Goal: Transaction & Acquisition: Purchase product/service

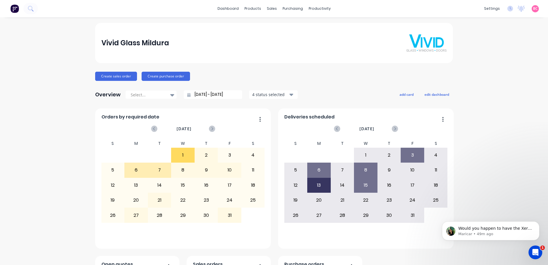
click at [539, 255] on div "Open Intercom Messenger" at bounding box center [535, 252] width 19 height 19
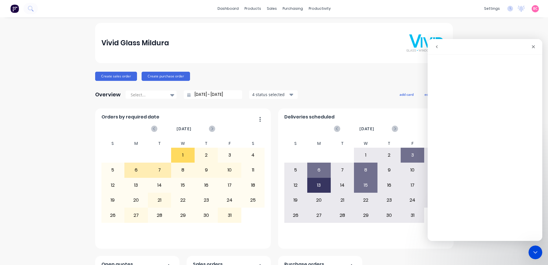
click at [437, 50] on button "go back" at bounding box center [437, 46] width 11 height 11
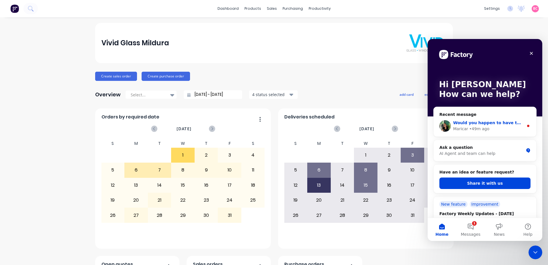
click at [506, 130] on div "Maricar • 49m ago" at bounding box center [488, 129] width 71 height 6
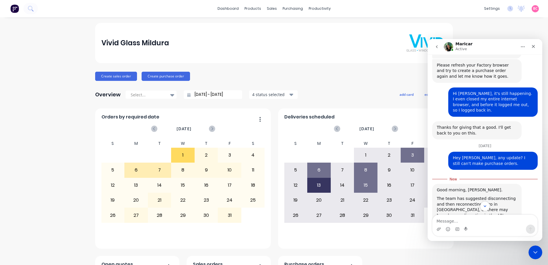
scroll to position [204, 0]
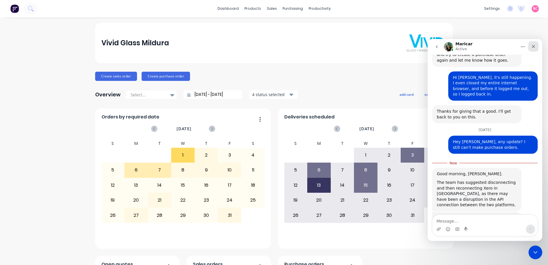
click at [533, 44] on icon "Close" at bounding box center [533, 46] width 5 height 5
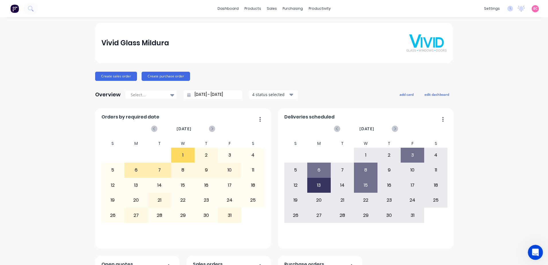
click at [532, 255] on div "Open Intercom Messenger" at bounding box center [534, 251] width 19 height 19
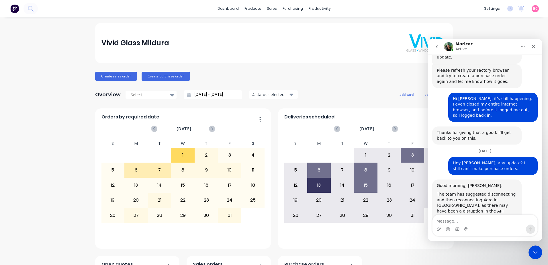
scroll to position [194, 0]
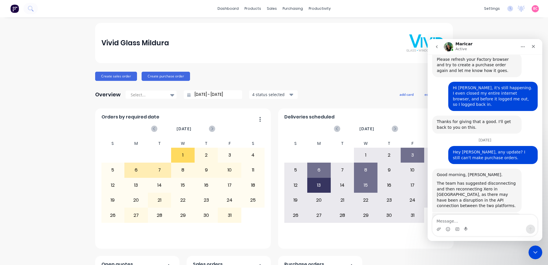
click at [216, 47] on div "Vivid Glass Mildura" at bounding box center [275, 42] width 346 height 17
click at [260, 30] on link "Product Catalogue" at bounding box center [279, 27] width 76 height 11
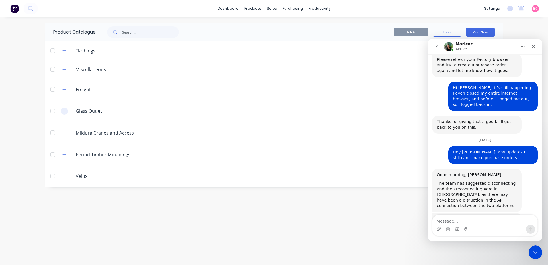
click at [65, 111] on icon "button" at bounding box center [64, 111] width 3 height 3
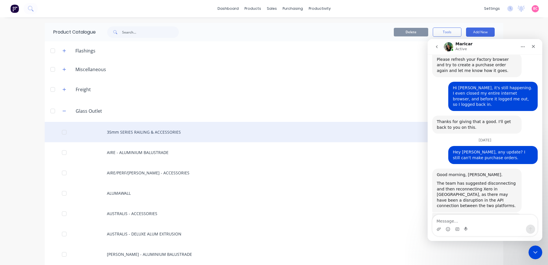
click at [113, 130] on div "35mm SERIES RAILING & ACCESSORIES" at bounding box center [274, 132] width 459 height 20
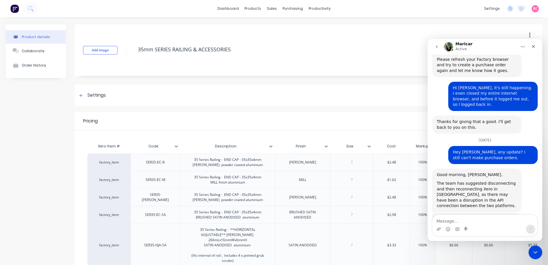
click at [177, 147] on icon at bounding box center [176, 146] width 3 height 3
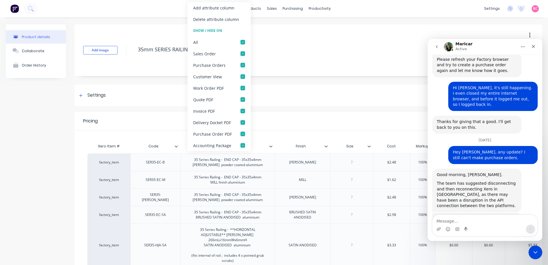
click at [177, 147] on icon at bounding box center [176, 146] width 3 height 3
type textarea "x"
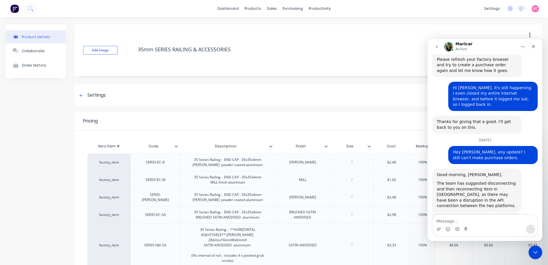
click at [436, 48] on icon "go back" at bounding box center [437, 46] width 5 height 5
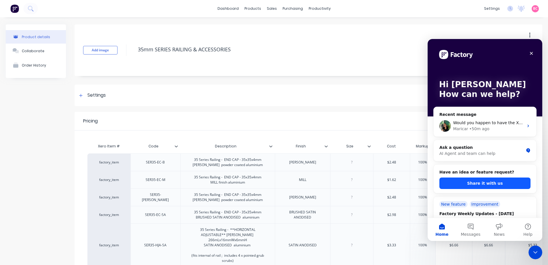
click at [476, 186] on button "Share it with us" at bounding box center [485, 183] width 91 height 11
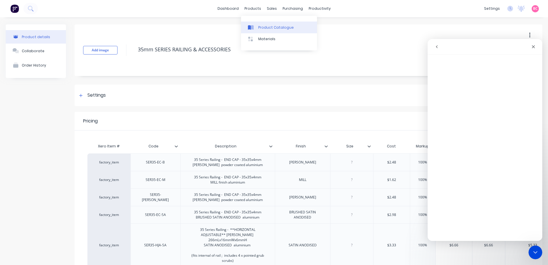
click at [262, 26] on div "Product Catalogue" at bounding box center [276, 27] width 36 height 5
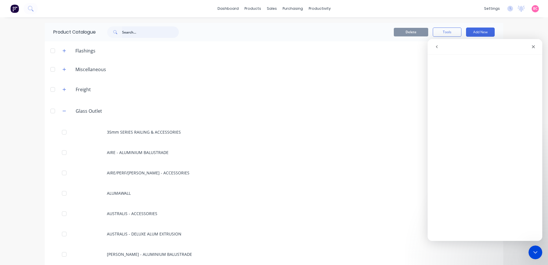
click at [140, 34] on input "text" at bounding box center [150, 31] width 57 height 11
click at [531, 46] on icon "Close" at bounding box center [533, 46] width 5 height 5
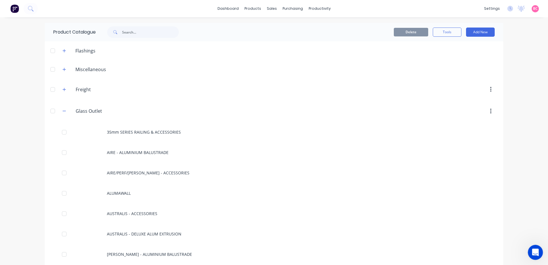
click at [533, 253] on icon "Open Intercom Messenger" at bounding box center [534, 251] width 9 height 9
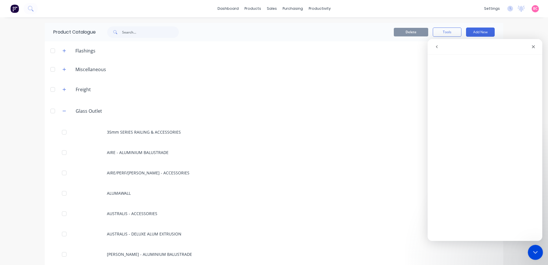
drag, startPoint x: 533, startPoint y: 252, endPoint x: 928, endPoint y: 509, distance: 471.9
click at [533, 252] on icon "Close Intercom Messenger" at bounding box center [534, 251] width 7 height 7
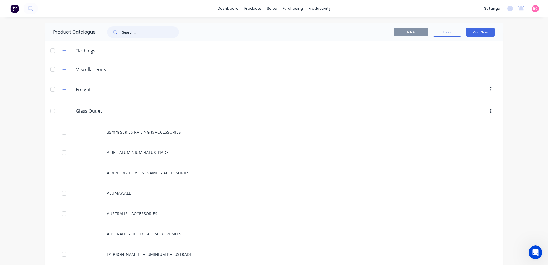
click at [126, 34] on input "text" at bounding box center [150, 31] width 57 height 11
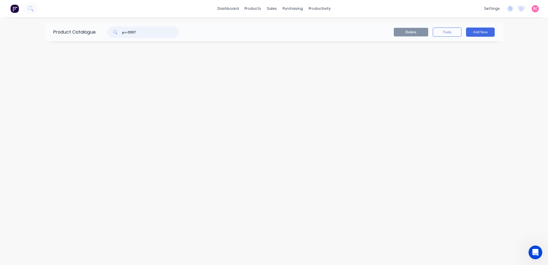
drag, startPoint x: 149, startPoint y: 34, endPoint x: 75, endPoint y: 34, distance: 74.3
click at [77, 34] on div "Product Catalogue p-r-0997" at bounding box center [119, 32] width 149 height 18
type input "purity"
click at [529, 250] on div "Open Intercom Messenger" at bounding box center [534, 251] width 19 height 19
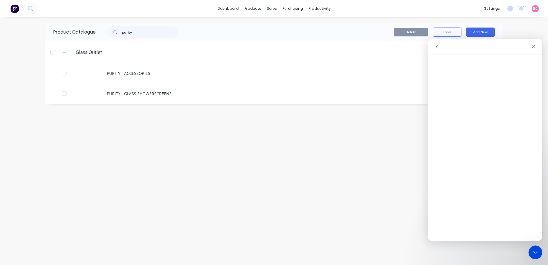
click at [438, 48] on icon "go back" at bounding box center [437, 46] width 5 height 5
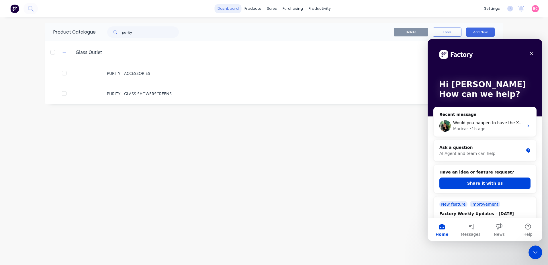
click at [226, 11] on link "dashboard" at bounding box center [228, 8] width 27 height 9
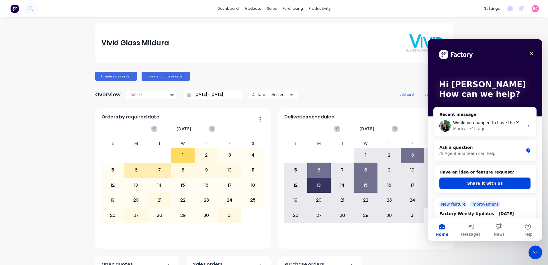
click at [532, 54] on icon "Close" at bounding box center [531, 53] width 3 height 3
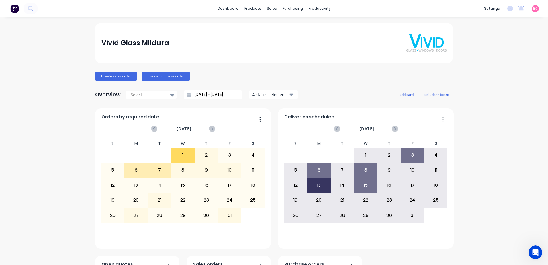
click at [534, 9] on div "BC Vivid Glass Mildura Brooke Cassidy Administrator Profile Sign out" at bounding box center [535, 8] width 7 height 7
click at [533, 11] on span "BC" at bounding box center [535, 8] width 5 height 5
click at [479, 74] on div "Sign out" at bounding box center [486, 71] width 15 height 5
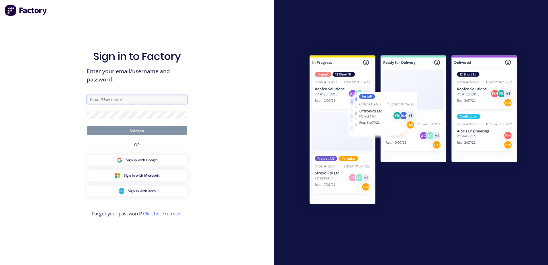
type input "[EMAIL_ADDRESS][DOMAIN_NAME]"
click at [133, 132] on button "Continue" at bounding box center [137, 130] width 100 height 9
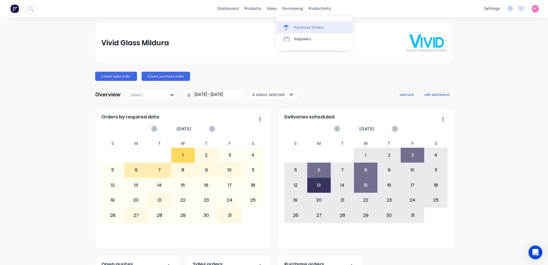
click at [297, 24] on link "Purchase Orders" at bounding box center [315, 27] width 76 height 11
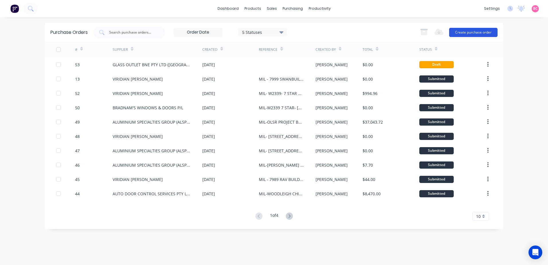
click at [473, 33] on button "Create purchase order" at bounding box center [473, 32] width 48 height 9
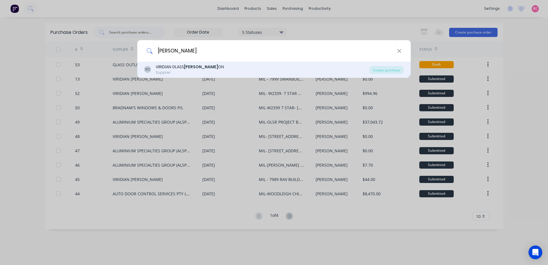
type input "[PERSON_NAME]"
click at [182, 66] on div "VIRIDIAN [PERSON_NAME] ON" at bounding box center [190, 67] width 68 height 6
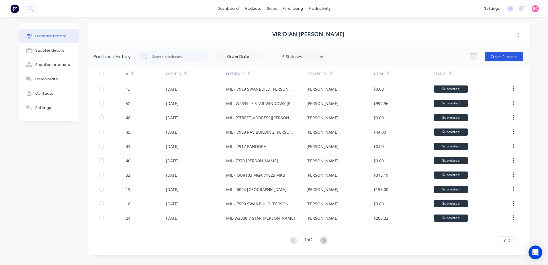
click at [510, 53] on button "Create Purchase" at bounding box center [504, 56] width 39 height 9
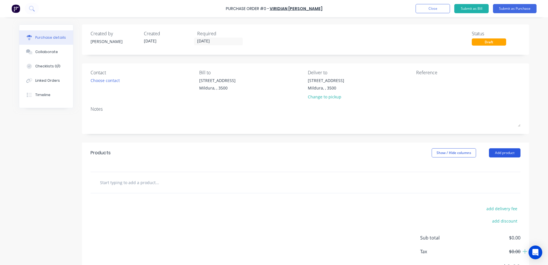
click at [492, 153] on button "Add product" at bounding box center [505, 152] width 32 height 9
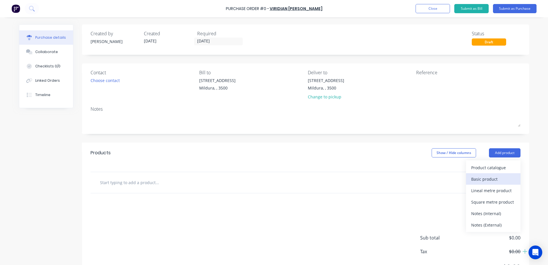
click at [481, 179] on div "Basic product" at bounding box center [493, 179] width 44 height 8
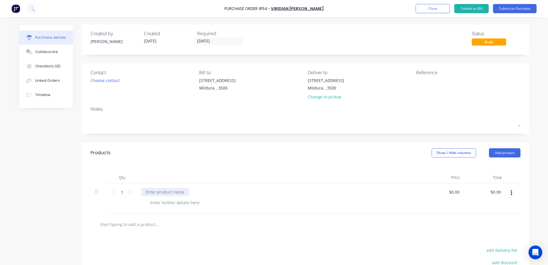
click at [167, 190] on div at bounding box center [165, 192] width 48 height 8
click at [513, 12] on button "Submit as Purchase" at bounding box center [515, 8] width 44 height 9
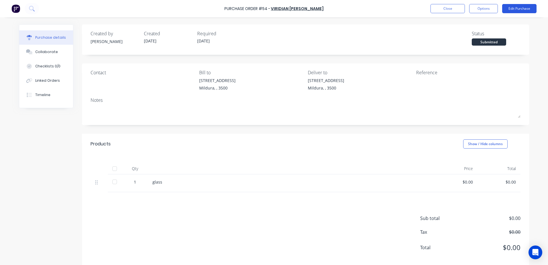
click at [518, 11] on button "Edit Purchase" at bounding box center [519, 8] width 34 height 9
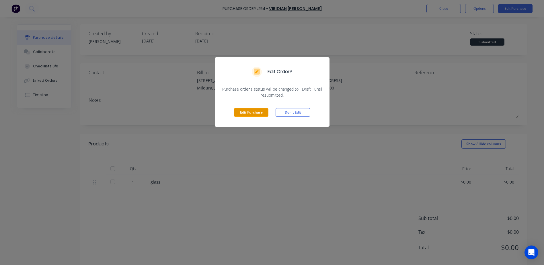
click at [248, 114] on button "Edit Purchase" at bounding box center [251, 112] width 34 height 9
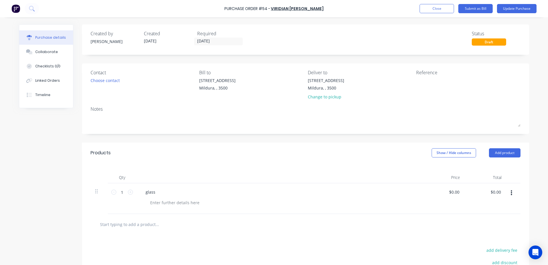
click at [178, 194] on div "glass" at bounding box center [280, 192] width 278 height 8
click at [153, 192] on div "glass" at bounding box center [150, 192] width 19 height 8
drag, startPoint x: 154, startPoint y: 192, endPoint x: 129, endPoint y: 193, distance: 24.7
click at [129, 193] on div "1 1 glass $0.00 $0.00 $0.00 $0.00" at bounding box center [306, 198] width 430 height 31
click at [102, 76] on div "Contact Choose contact" at bounding box center [143, 86] width 104 height 34
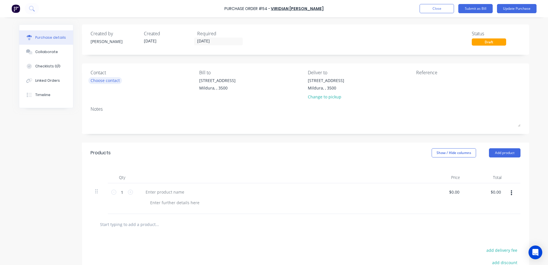
click at [110, 78] on div "Choose contact" at bounding box center [105, 80] width 29 height 6
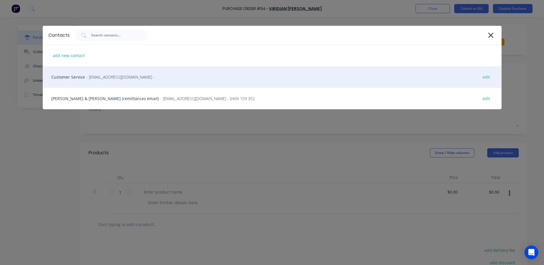
click at [118, 76] on span "- [EMAIL_ADDRESS][DOMAIN_NAME] -" at bounding box center [120, 77] width 68 height 6
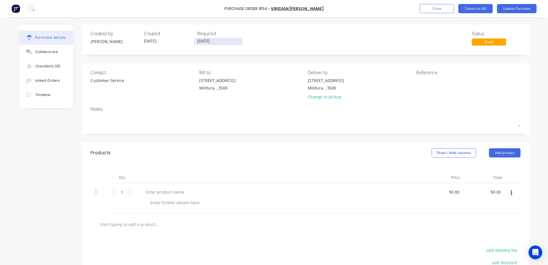
drag, startPoint x: 198, startPoint y: 42, endPoint x: 203, endPoint y: 45, distance: 5.4
click at [198, 42] on input "[DATE]" at bounding box center [218, 41] width 48 height 7
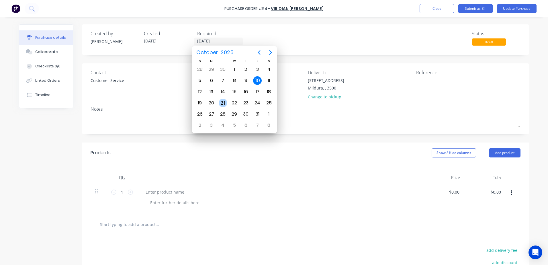
click at [223, 103] on div "21" at bounding box center [223, 103] width 9 height 9
type input "[DATE]"
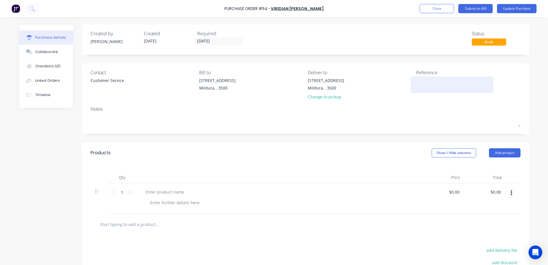
click at [458, 86] on textarea at bounding box center [452, 83] width 72 height 13
type textarea "m"
type textarea "MIL - GRADI MIRRORS"
click at [519, 149] on button "Add product" at bounding box center [505, 152] width 32 height 9
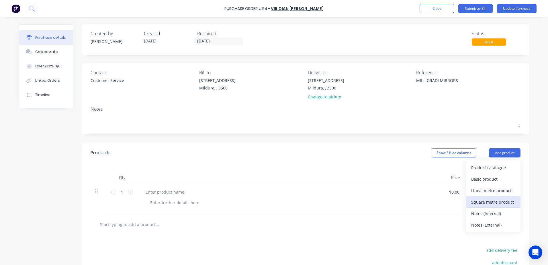
click at [494, 202] on div "Square metre product" at bounding box center [493, 202] width 44 height 8
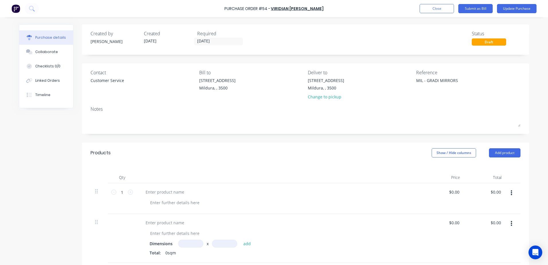
click at [511, 192] on icon "button" at bounding box center [511, 193] width 1 height 6
click at [481, 240] on button "Delete" at bounding box center [494, 242] width 49 height 11
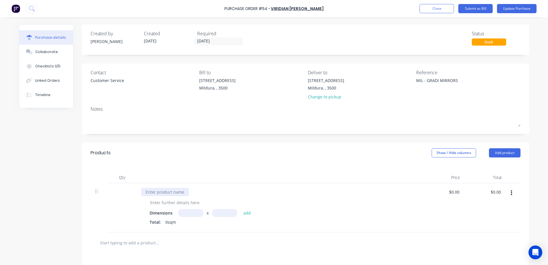
click at [162, 192] on div at bounding box center [165, 192] width 48 height 8
click at [451, 193] on input "0.00" at bounding box center [454, 192] width 13 height 8
drag, startPoint x: 450, startPoint y: 192, endPoint x: 480, endPoint y: 193, distance: 29.3
click at [480, 193] on div "Dimensions x add Total: 0sqm 0.00 0.00 $0.00 $0.00" at bounding box center [306, 207] width 430 height 49
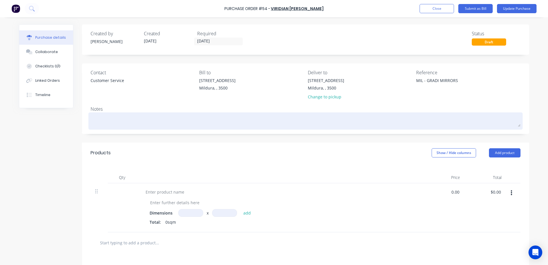
paste input "312.18"
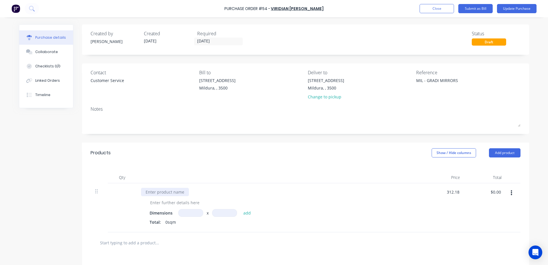
type input "$312.18"
click at [155, 193] on div at bounding box center [165, 192] width 48 height 8
paste div
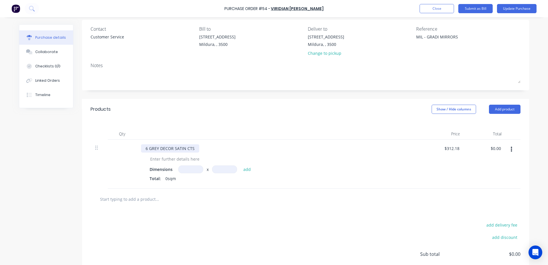
scroll to position [57, 0]
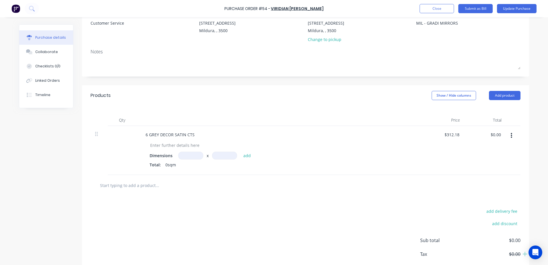
click at [184, 155] on input at bounding box center [190, 156] width 25 height 8
type input "1.026m"
click at [213, 157] on input at bounding box center [224, 156] width 25 height 8
type input "1.204"
type input "$385.64"
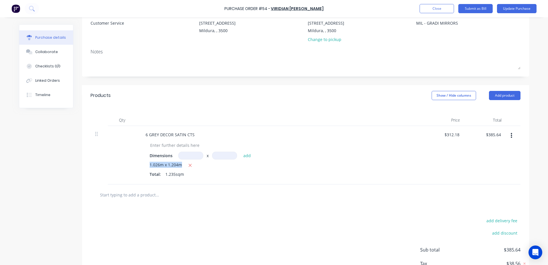
drag, startPoint x: 148, startPoint y: 165, endPoint x: 179, endPoint y: 165, distance: 31.0
click at [179, 165] on span "1.026m x 1.204m" at bounding box center [166, 165] width 32 height 7
copy span "1.026m x 1.204m"
click at [188, 153] on input at bounding box center [190, 156] width 25 height 8
paste input "1.026m x 1.204m"
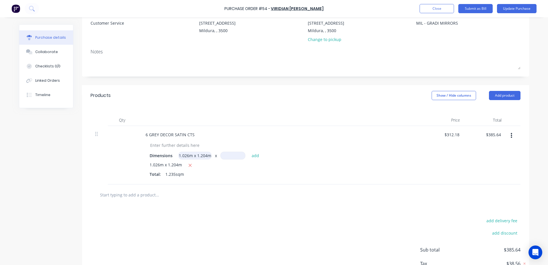
drag, startPoint x: 195, startPoint y: 157, endPoint x: 231, endPoint y: 156, distance: 35.3
click at [231, 156] on div "1.026m x 1.204m 1.026m x 1.204m x add" at bounding box center [220, 156] width 84 height 8
type input "1.026m x"
click at [222, 157] on input at bounding box center [224, 156] width 25 height 8
paste input "1.204m"
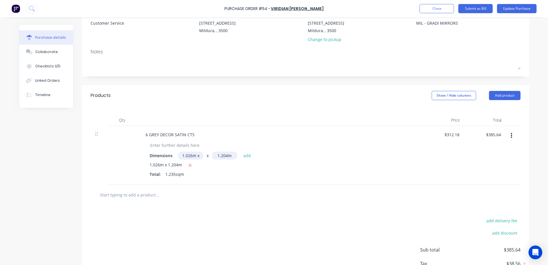
type input "1.204m"
click at [198, 156] on input "1.026m x" at bounding box center [190, 156] width 25 height 8
type input "1.026m"
click at [244, 155] on button "add" at bounding box center [247, 155] width 13 height 7
type input "$771.27"
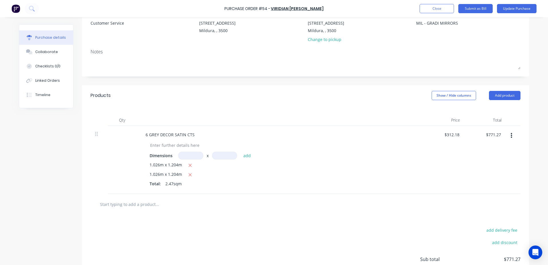
click at [186, 156] on input at bounding box center [190, 156] width 25 height 8
paste input "1.204m"
type input "1.204m"
click at [219, 156] on input at bounding box center [224, 156] width 25 height 8
paste input "1.204m"
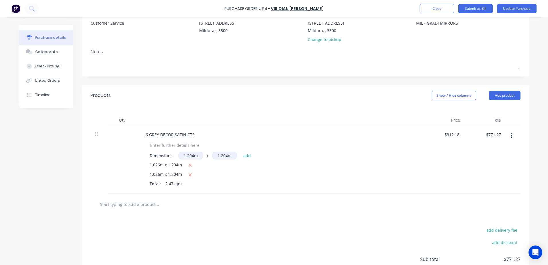
type input "1.204m"
drag, startPoint x: 197, startPoint y: 156, endPoint x: 185, endPoint y: 157, distance: 11.8
click at [185, 157] on input "1.204m" at bounding box center [190, 156] width 25 height 8
type input "026"
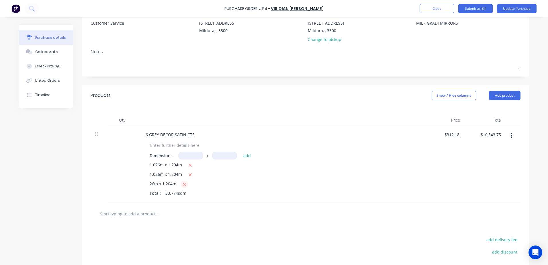
click at [183, 184] on icon "button" at bounding box center [184, 184] width 3 height 3
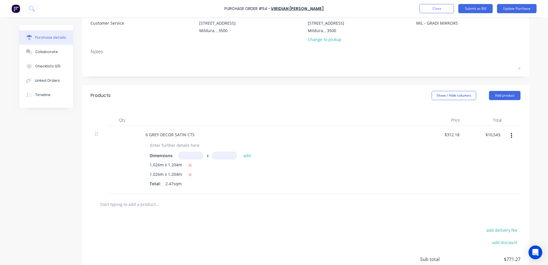
type input "$771.27"
click at [189, 155] on input at bounding box center [190, 156] width 25 height 8
type input "1.026m"
click at [222, 155] on input at bounding box center [224, 156] width 25 height 8
type input "1.204"
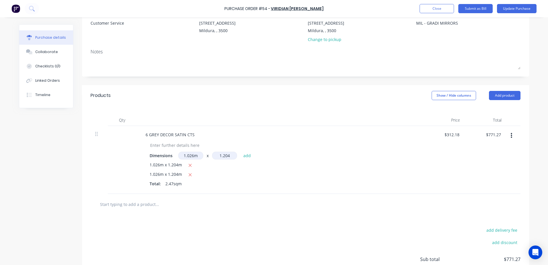
type input "$1,156.91"
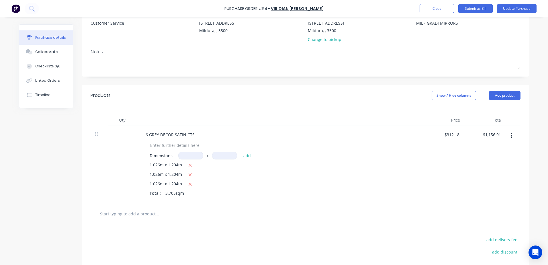
click at [147, 165] on div "Dimensions x add 1.026m x 1.204m 1.026m x 1.204m 1.026m x 1.204m Total: 3.705sqm" at bounding box center [280, 175] width 278 height 47
drag, startPoint x: 147, startPoint y: 165, endPoint x: 179, endPoint y: 165, distance: 32.1
click at [179, 165] on div "Dimensions x add 1.026m x 1.204m 1.026m x 1.204m 1.026m x 1.204m Total: 3.705sqm" at bounding box center [280, 175] width 278 height 47
copy span "1.026m x 1.204m"
click at [189, 151] on div "6 GREY DECOR SATIN CTS Dimensions x add 1.026m x 1.204m 1.026m x 1.204m 1.026m …" at bounding box center [280, 164] width 287 height 77
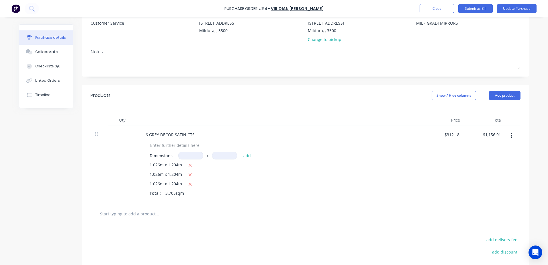
click at [186, 153] on input at bounding box center [190, 156] width 25 height 8
paste input "1.026m x 1.204m"
drag, startPoint x: 196, startPoint y: 156, endPoint x: 281, endPoint y: 157, distance: 85.8
click at [280, 157] on div "Dimensions 1.026m x 1.204m 1.026m x 1.204m x add" at bounding box center [280, 156] width 260 height 8
type input "1.026m x"
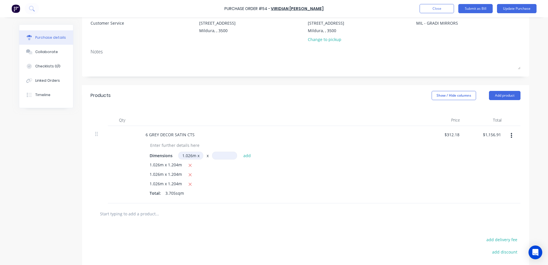
click at [226, 156] on input at bounding box center [224, 156] width 25 height 8
paste input "1.204m"
type input "1.204m"
drag, startPoint x: 194, startPoint y: 156, endPoint x: 262, endPoint y: 150, distance: 68.5
click at [235, 156] on div "1.026m x 1.026m x x 1.204m 1.204m add" at bounding box center [216, 156] width 76 height 8
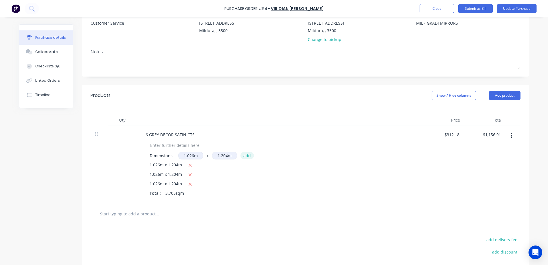
type input "1.026m"
click at [245, 156] on button "add" at bounding box center [247, 155] width 13 height 7
type input "$1,542.54"
click at [187, 158] on input at bounding box center [190, 156] width 25 height 8
drag, startPoint x: 183, startPoint y: 157, endPoint x: 198, endPoint y: 157, distance: 15.5
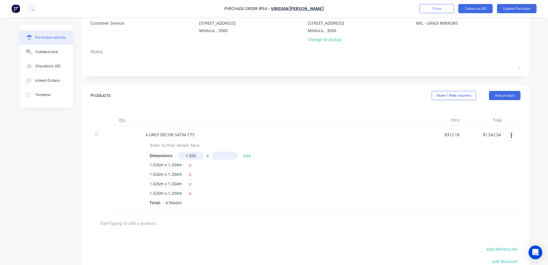
click at [198, 157] on input "1.026" at bounding box center [190, 156] width 25 height 8
type input "1.026m"
click at [223, 155] on input at bounding box center [224, 156] width 25 height 8
type input ".340"
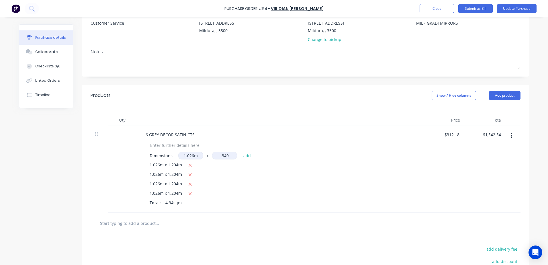
type input "$1,651.46"
click at [194, 156] on input at bounding box center [190, 156] width 25 height 8
paste input "1.026"
type input "1.026m"
click at [214, 157] on input at bounding box center [224, 156] width 25 height 8
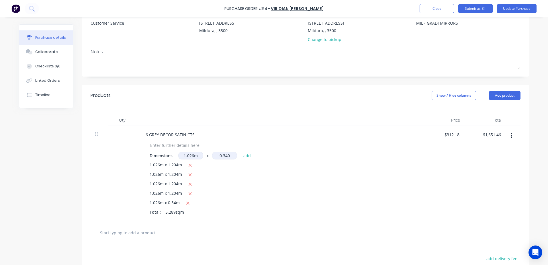
type input "0.340"
type input "$1,760.35"
click at [190, 153] on input at bounding box center [190, 156] width 25 height 8
paste input "1.026"
type input "1.026m"
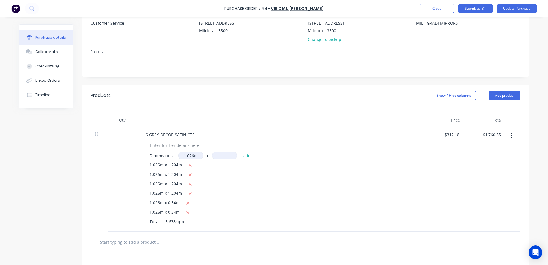
click at [220, 155] on input at bounding box center [224, 156] width 25 height 8
type input "0.340"
type input "$1,869.24"
click at [198, 154] on input at bounding box center [190, 156] width 25 height 8
paste input "1.026"
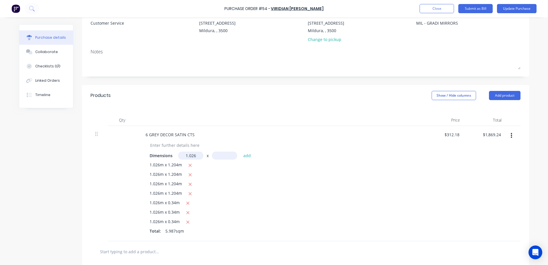
type input "1.026m"
click at [216, 154] on input at bounding box center [224, 156] width 25 height 8
type input "0.340"
type input "$1,978.16"
click at [192, 155] on input at bounding box center [190, 156] width 25 height 8
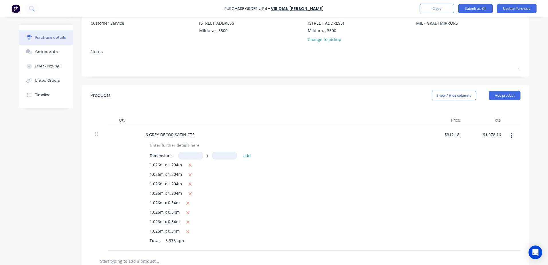
paste input "1.026"
type input "1.026m"
click at [214, 155] on input at bounding box center [224, 156] width 25 height 8
type input ".412"
type input "$2,110.12"
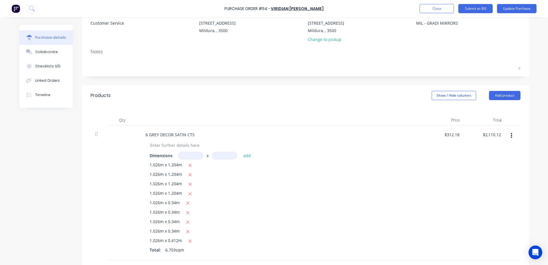
click at [196, 155] on input at bounding box center [190, 156] width 25 height 8
type input "1.026m"
click at [217, 156] on input at bounding box center [224, 156] width 25 height 8
type input "0.412"
type input "$2,242.08"
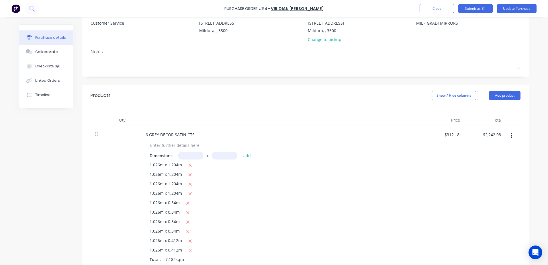
click at [184, 153] on input at bounding box center [190, 156] width 25 height 8
paste input "1.026"
type input "1.026m"
click at [223, 156] on input at bounding box center [224, 156] width 25 height 8
type input "0.412"
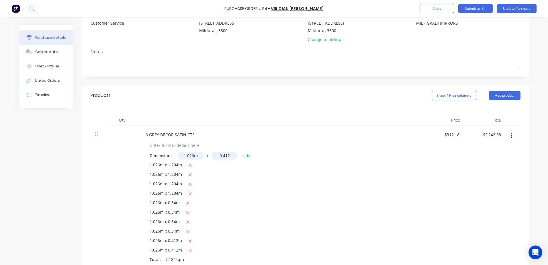
type input "$2,374.04"
click at [188, 157] on input at bounding box center [190, 156] width 25 height 8
paste input "1.026"
type input "1.026m"
click at [219, 157] on input at bounding box center [224, 156] width 25 height 8
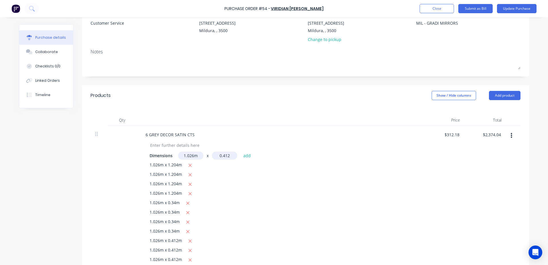
type input "0.412"
type input "$2,505.99"
click at [507, 91] on button "Add product" at bounding box center [505, 95] width 32 height 9
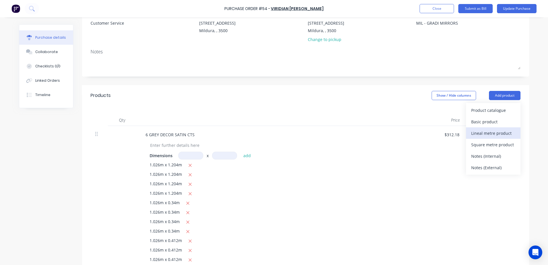
click at [490, 136] on div "Lineal metre product" at bounding box center [493, 133] width 44 height 8
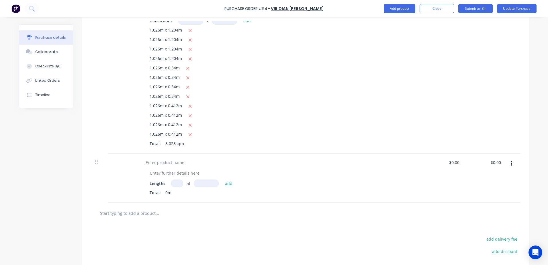
scroll to position [201, 0]
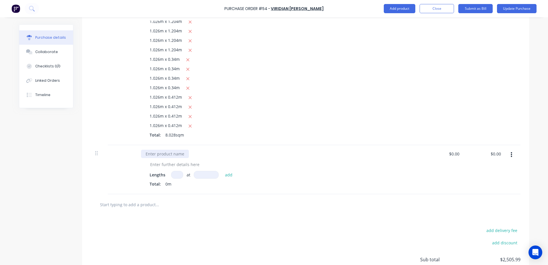
click at [156, 157] on div at bounding box center [165, 154] width 48 height 8
paste div
click at [182, 165] on div at bounding box center [175, 164] width 59 height 8
drag, startPoint x: 448, startPoint y: 155, endPoint x: 460, endPoint y: 153, distance: 12.1
click at [460, 153] on div "0.00 0.00" at bounding box center [456, 154] width 13 height 8
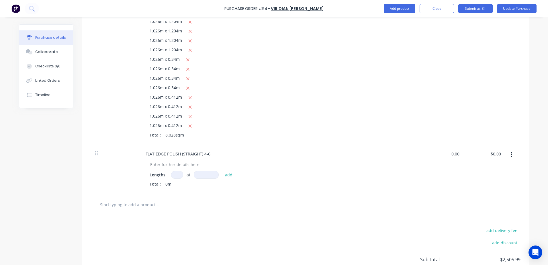
paste input "13.5"
type input "$13.50"
click at [356, 227] on div "add delivery fee add discount Sub total $2,505.99 Tax $250.60 Total $2,756.59" at bounding box center [305, 262] width 447 height 94
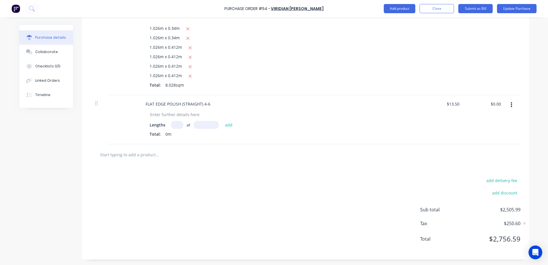
scroll to position [251, 0]
click at [175, 127] on input at bounding box center [177, 125] width 12 height 8
type input "12"
click at [201, 122] on input at bounding box center [206, 125] width 25 height 8
type input "1026mm"
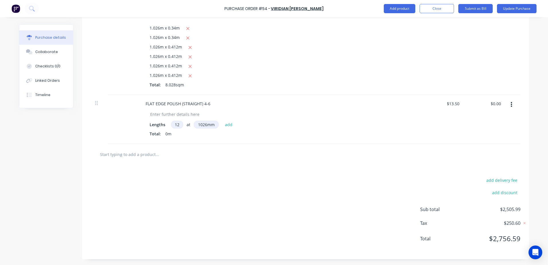
drag, startPoint x: 173, startPoint y: 125, endPoint x: 181, endPoint y: 124, distance: 8.2
click at [181, 124] on input "12" at bounding box center [177, 125] width 12 height 8
type input "24"
type input "$332.42"
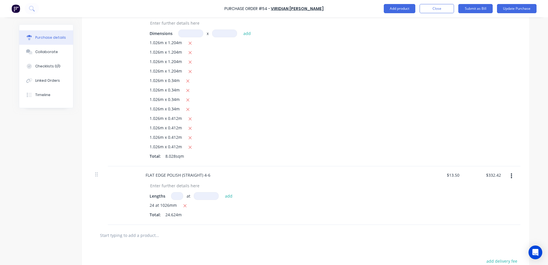
scroll to position [194, 0]
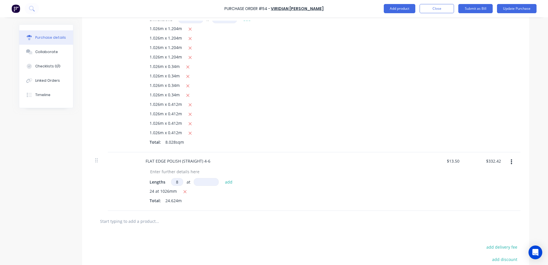
type input "8"
click at [199, 183] on input at bounding box center [206, 182] width 25 height 8
type input "1204"
type input "$462.46"
type input "8"
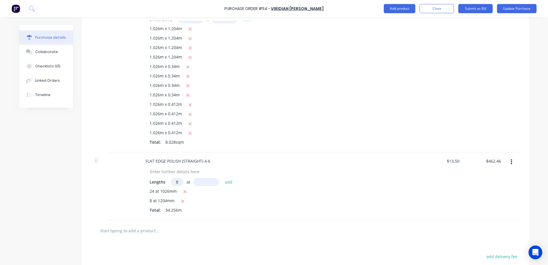
click at [205, 183] on input at bounding box center [206, 182] width 25 height 8
type input "340"
type input "$499.18"
type input "8"
click at [201, 182] on input at bounding box center [206, 182] width 25 height 8
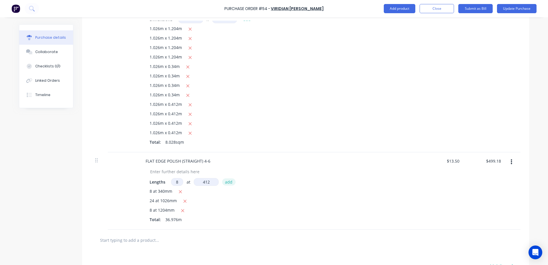
type input "412"
type input "$543.67"
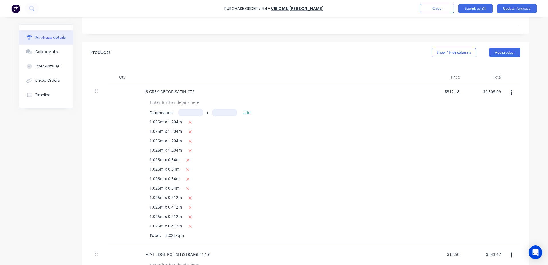
scroll to position [31, 0]
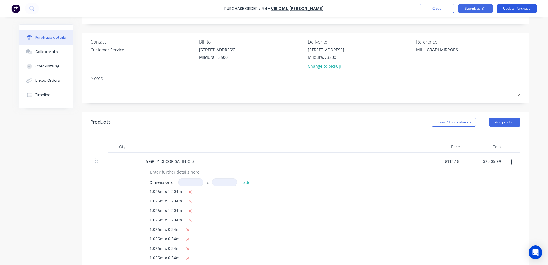
click at [508, 9] on button "Update Purchase" at bounding box center [517, 8] width 40 height 9
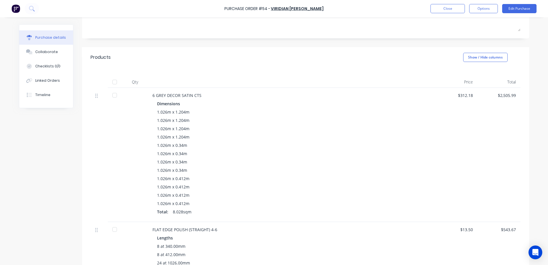
scroll to position [76, 0]
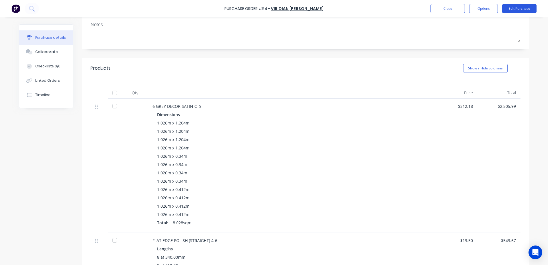
click at [515, 11] on button "Edit Purchase" at bounding box center [519, 8] width 34 height 9
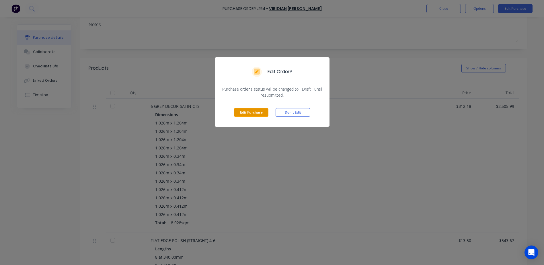
click at [252, 112] on button "Edit Purchase" at bounding box center [251, 112] width 34 height 9
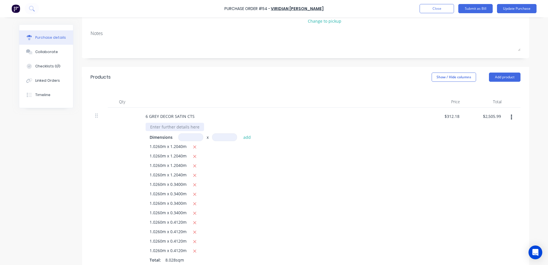
click at [159, 127] on div at bounding box center [175, 127] width 59 height 8
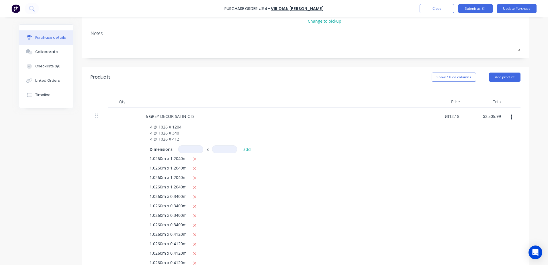
click at [278, 193] on div "1.0260m x 1.2040m 1.0260m x 1.2040m 1.0260m x 1.2040m 1.0260m x 1.2040m 1.0260m…" at bounding box center [280, 216] width 260 height 122
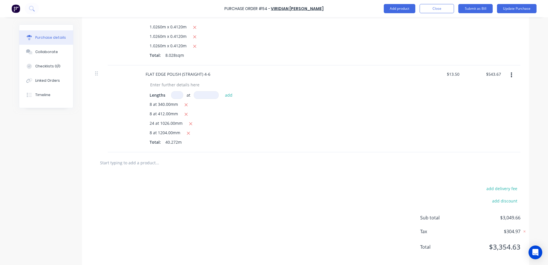
scroll to position [301, 0]
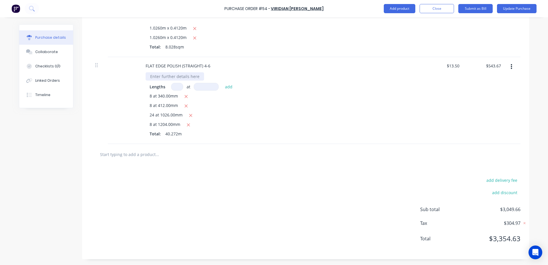
click at [169, 80] on div at bounding box center [175, 76] width 59 height 8
click at [316, 158] on div at bounding box center [305, 154] width 421 height 11
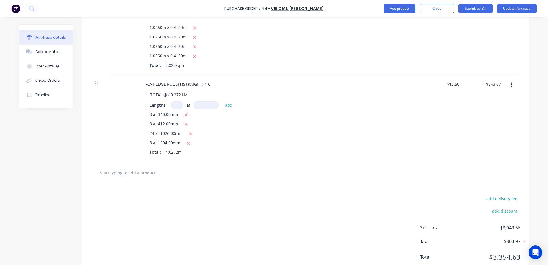
scroll to position [272, 0]
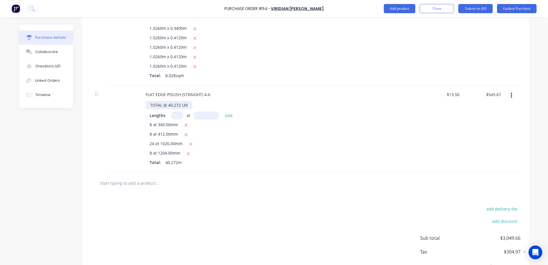
click at [147, 104] on div "TOTAL @ 40.272 LM" at bounding box center [169, 105] width 47 height 8
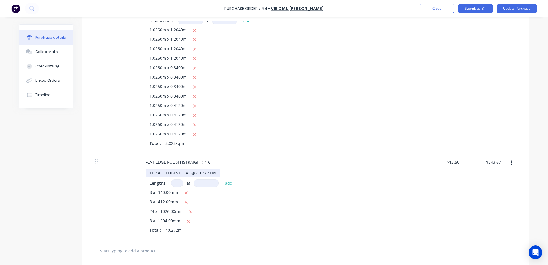
scroll to position [71, 0]
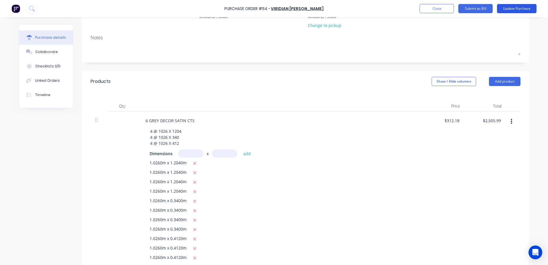
click at [519, 11] on button "Update Purchase" at bounding box center [517, 8] width 40 height 9
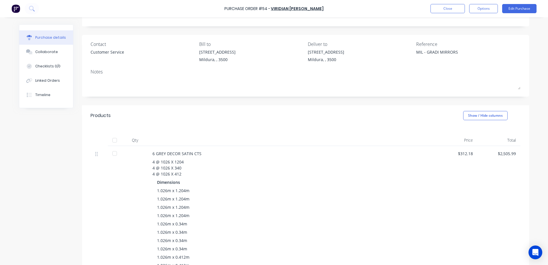
scroll to position [0, 0]
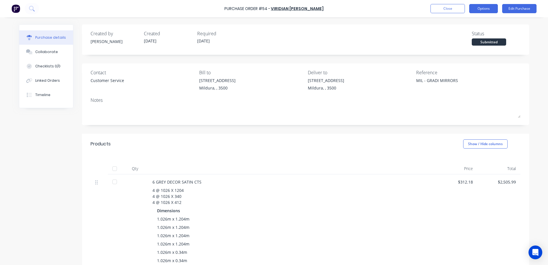
click at [480, 8] on button "Options" at bounding box center [483, 8] width 29 height 9
click at [40, 81] on div "Linked Orders" at bounding box center [47, 80] width 25 height 5
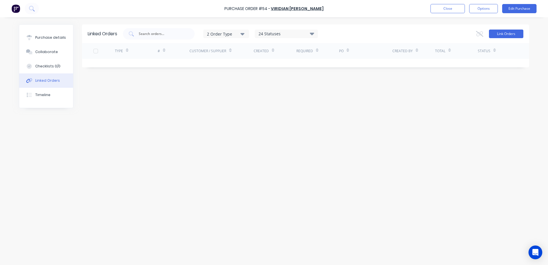
click at [504, 35] on button "Link Orders" at bounding box center [506, 34] width 34 height 9
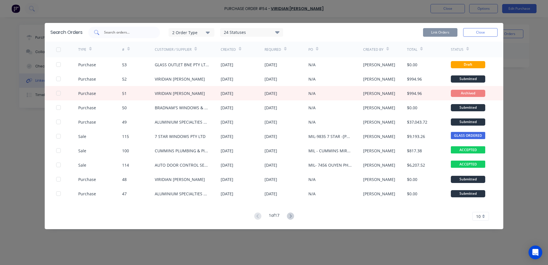
click at [130, 31] on input "text" at bounding box center [128, 33] width 48 height 6
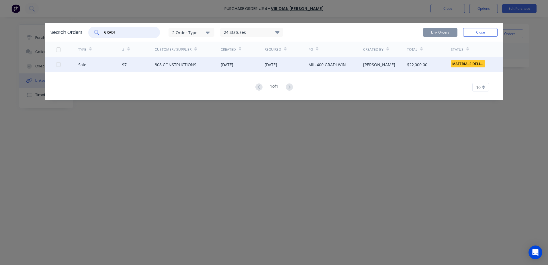
click at [57, 64] on div at bounding box center [58, 64] width 11 height 11
type input "GRADI"
click at [441, 36] on button "Link Orders" at bounding box center [440, 32] width 34 height 9
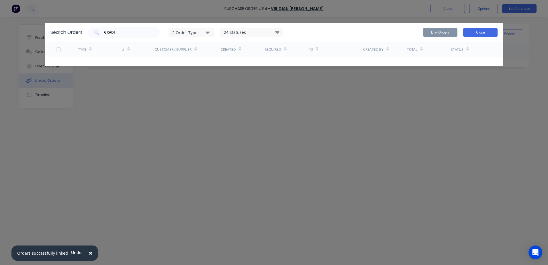
click at [484, 35] on button "Close" at bounding box center [480, 32] width 34 height 9
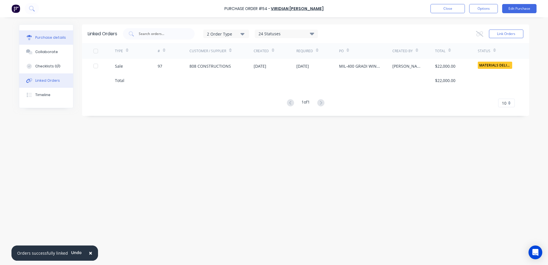
click at [51, 36] on div "Purchase details" at bounding box center [50, 37] width 31 height 5
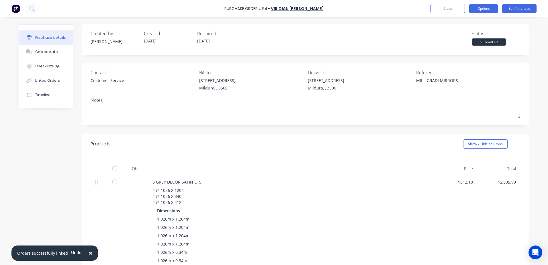
click at [491, 8] on button "Options" at bounding box center [483, 8] width 29 height 9
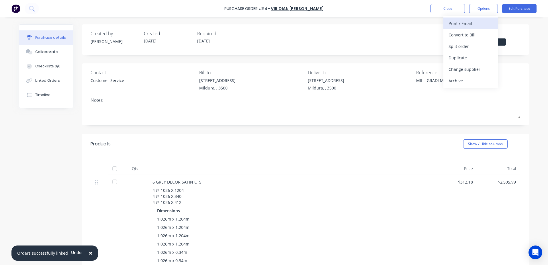
click at [475, 23] on div "Print / Email" at bounding box center [471, 23] width 44 height 8
click at [455, 47] on div "Without pricing" at bounding box center [471, 46] width 44 height 8
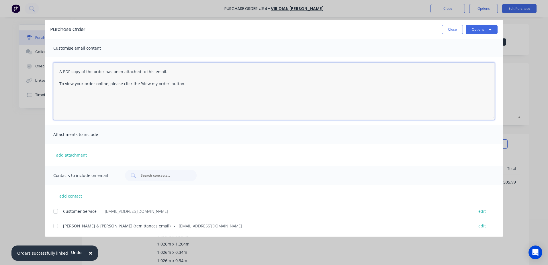
drag, startPoint x: 59, startPoint y: 69, endPoint x: 244, endPoint y: 97, distance: 187.7
click at [244, 97] on textarea "A PDF copy of the order has been attached to this email. To view your order onl…" at bounding box center [274, 91] width 442 height 57
paste textarea "Hi All, Please find Purchase Order attached: PO TEXT: ITEM TEXT: Kind regards,"
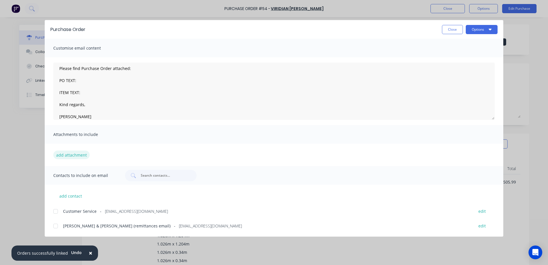
click at [59, 157] on button "add attachment" at bounding box center [71, 155] width 36 height 9
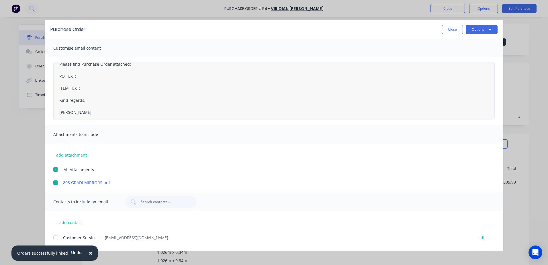
scroll to position [21, 0]
click at [73, 240] on span "Customer Service" at bounding box center [80, 238] width 34 height 6
click at [83, 96] on textarea "Hi All, Please find Purchase Order attached: PO TEXT: ITEM TEXT: Kind regards, …" at bounding box center [274, 91] width 442 height 57
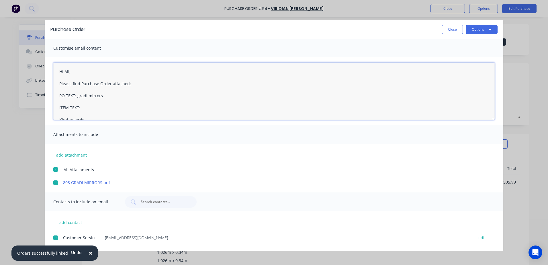
drag, startPoint x: 85, startPoint y: 98, endPoint x: 77, endPoint y: 98, distance: 8.6
click at [77, 98] on textarea "Hi All, Please find Purchase Order attached: PO TEXT: gradi mirrors ITEM TEXT: …" at bounding box center [274, 91] width 442 height 57
click at [88, 108] on textarea "Hi All, Please find Purchase Order attached: PO TEXT: GRADI MIRRORS ITEM TEXT: …" at bounding box center [274, 91] width 442 height 57
drag, startPoint x: 110, startPoint y: 99, endPoint x: 78, endPoint y: 98, distance: 31.8
click at [78, 98] on textarea "Hi All, Please find Purchase Order attached: PO TEXT: GRADI MIRRORS ITEM TEXT: …" at bounding box center [274, 91] width 442 height 57
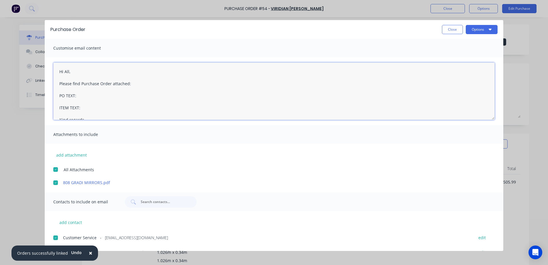
click at [81, 107] on textarea "Hi All, Please find Purchase Order attached: PO TEXT: ITEM TEXT: Kind regards, …" at bounding box center [274, 91] width 442 height 57
paste textarea "GRADI MIRRORS"
click at [84, 94] on textarea "Hi All, Please find Purchase Order attached: PO TEXT: ITEM TEXT: GRADI MIRRORS …" at bounding box center [274, 91] width 442 height 57
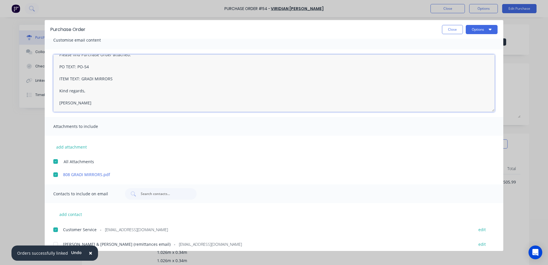
scroll to position [12, 0]
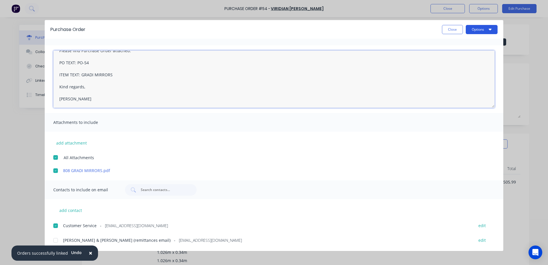
type textarea "Hi All, Please find Purchase Order attached: PO TEXT: PO-54 ITEM TEXT: GRADI MI…"
click at [478, 29] on button "Options" at bounding box center [482, 29] width 32 height 9
click at [458, 65] on div "Email" at bounding box center [471, 67] width 44 height 8
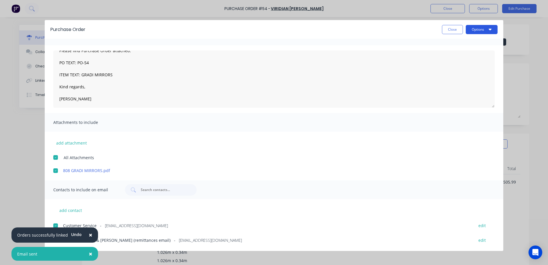
click at [474, 33] on button "Options" at bounding box center [482, 29] width 32 height 9
click at [461, 54] on div "Print" at bounding box center [471, 55] width 44 height 8
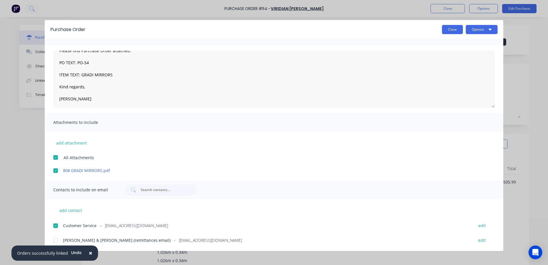
click at [455, 32] on button "Close" at bounding box center [452, 29] width 21 height 9
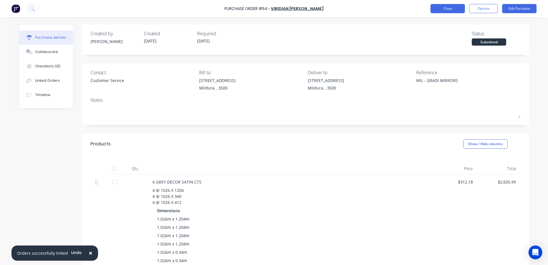
click at [451, 11] on button "Close" at bounding box center [448, 8] width 34 height 9
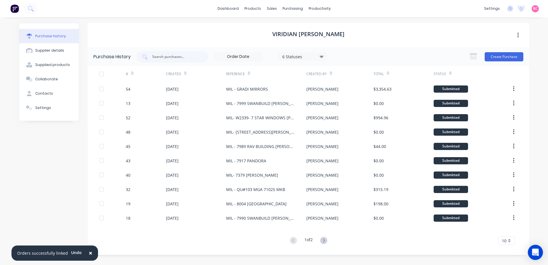
click at [536, 254] on icon "Open Intercom Messenger" at bounding box center [535, 252] width 7 height 7
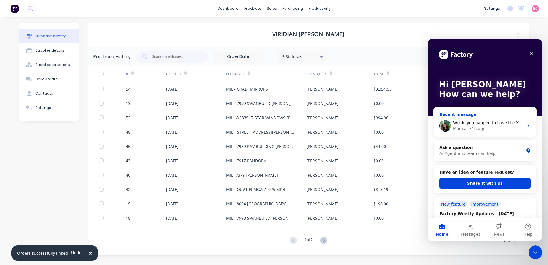
click at [503, 122] on span "Would you happen to have the Xero login credentials for the account currently l…" at bounding box center [539, 122] width 173 height 5
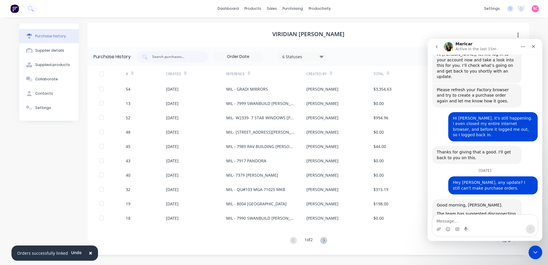
scroll to position [194, 0]
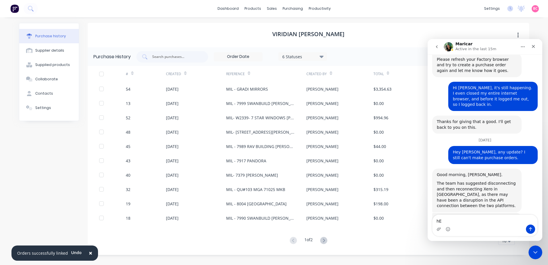
type textarea "h"
type textarea "Hey [PERSON_NAME], it's working now."
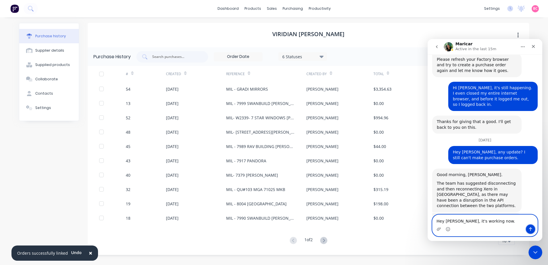
click at [531, 227] on button "Send a message…" at bounding box center [530, 229] width 9 height 9
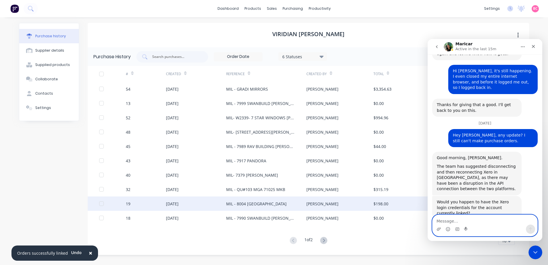
scroll to position [212, 0]
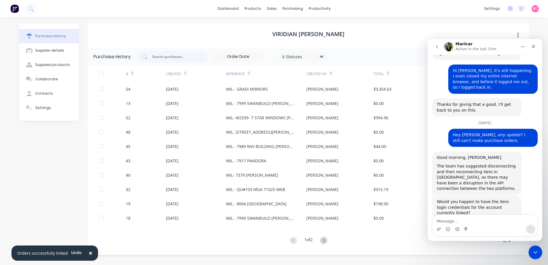
click at [14, 181] on div "Purchase history Supplier details Supplied products Collaborate Contacts Settin…" at bounding box center [274, 138] width 522 height 243
click at [534, 255] on div "Close Intercom Messenger" at bounding box center [535, 252] width 14 height 14
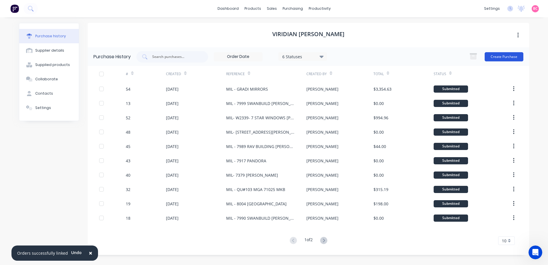
click at [502, 55] on button "Create Purchase" at bounding box center [504, 56] width 39 height 9
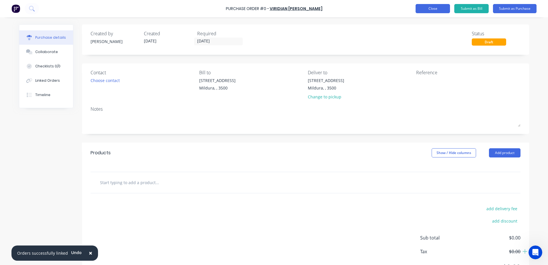
click at [436, 10] on button "Close" at bounding box center [433, 8] width 34 height 9
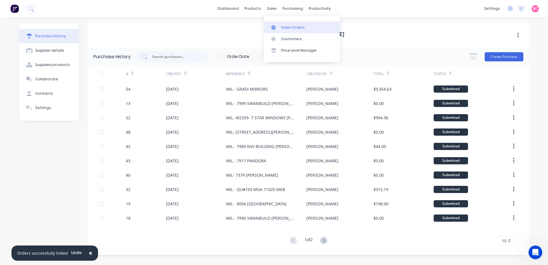
click at [297, 28] on div "Sales Orders" at bounding box center [293, 27] width 24 height 5
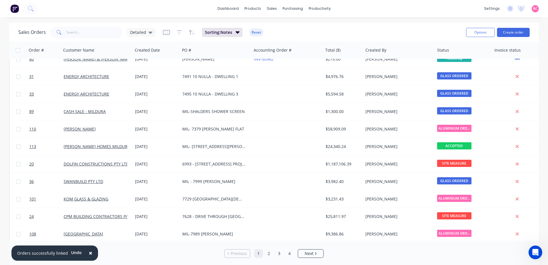
scroll to position [0, 0]
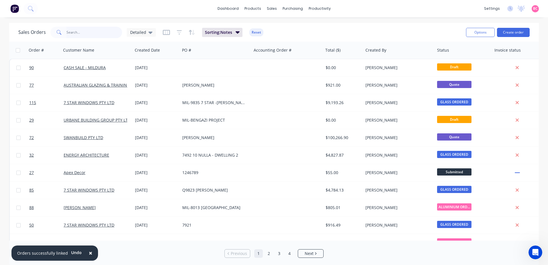
click at [86, 30] on input "text" at bounding box center [95, 32] width 56 height 11
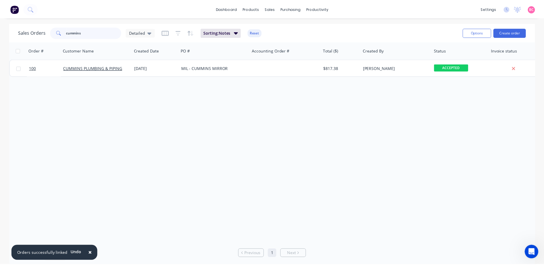
scroll to position [0, 0]
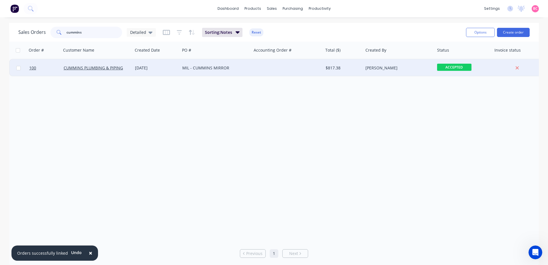
type input "cummins"
click at [230, 71] on div "MIL - CUMMINS MIRROR" at bounding box center [214, 68] width 64 height 6
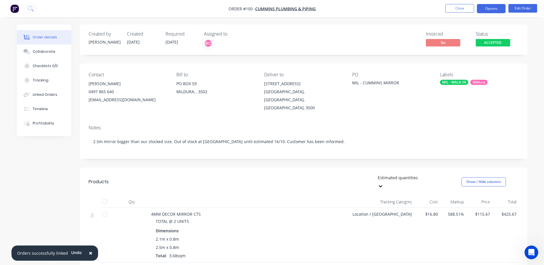
click at [490, 8] on button "Options" at bounding box center [491, 8] width 29 height 9
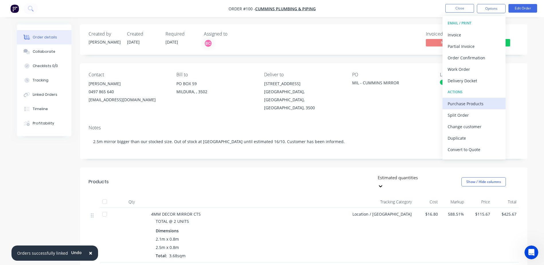
click at [453, 104] on div "Purchase Products" at bounding box center [474, 104] width 53 height 8
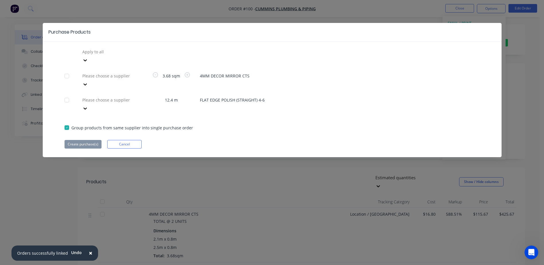
click at [67, 70] on div at bounding box center [66, 75] width 11 height 11
click at [68, 94] on div at bounding box center [66, 99] width 11 height 11
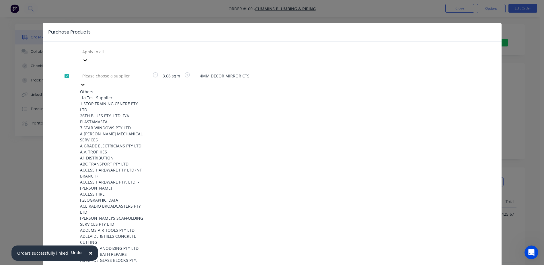
click at [112, 72] on div at bounding box center [123, 75] width 83 height 7
click at [116, 52] on div at bounding box center [123, 51] width 83 height 7
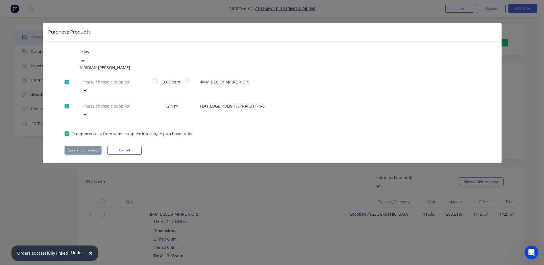
type input "[PERSON_NAME]"
click at [97, 65] on div "VIRIDIAN [PERSON_NAME]" at bounding box center [111, 68] width 63 height 6
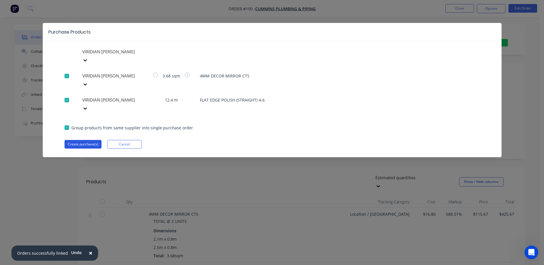
click at [76, 140] on button "Create purchase(s)" at bounding box center [83, 144] width 37 height 9
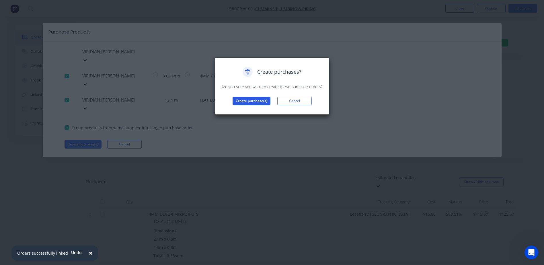
click at [248, 103] on button "Create purchase(s)" at bounding box center [252, 101] width 38 height 9
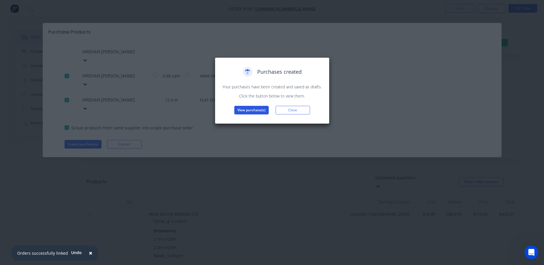
click at [250, 110] on button "View purchase(s)" at bounding box center [251, 110] width 34 height 9
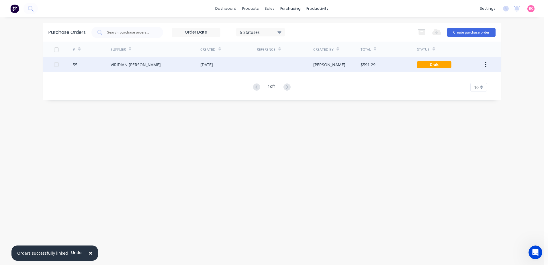
click at [388, 66] on div "$591.29" at bounding box center [389, 64] width 56 height 14
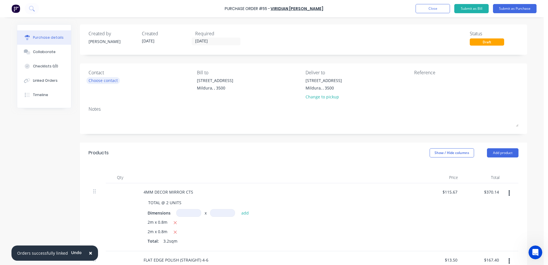
click at [112, 83] on div "Choose contact" at bounding box center [103, 80] width 29 height 6
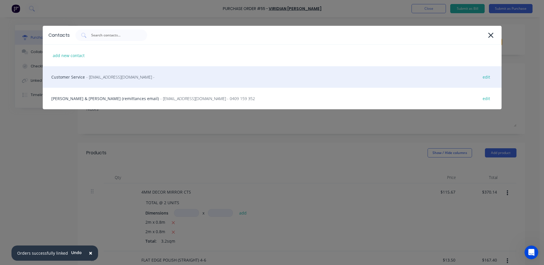
click at [79, 73] on div "Customer Service - [EMAIL_ADDRESS][DOMAIN_NAME] - edit" at bounding box center [272, 77] width 459 height 22
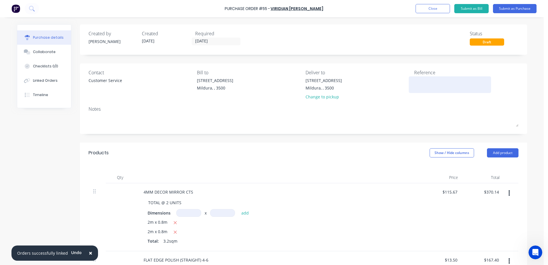
click at [433, 83] on textarea at bounding box center [450, 83] width 72 height 13
type textarea "m"
type textarea "MIL - CUMMINS MIRRORS"
click at [182, 214] on input at bounding box center [188, 213] width 25 height 8
type input "2.1m"
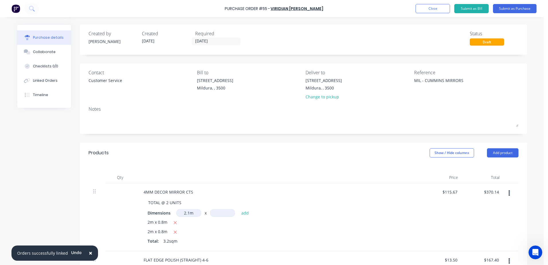
click at [221, 213] on input at bounding box center [222, 213] width 25 height 8
type input "0.8"
type input "$564.47"
click at [183, 213] on input at bounding box center [188, 213] width 25 height 8
type input "2.5m"
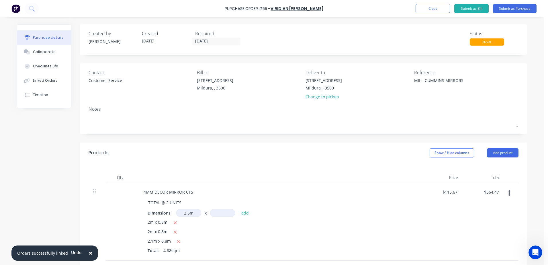
click at [222, 208] on div "4MM DECOR MIRROR CTS TOTAL @ 2 UNITS Dimensions 2.5m 2.5 x add 2m x 0.8m 2m x 0…" at bounding box center [278, 221] width 287 height 77
click at [223, 213] on input at bounding box center [222, 213] width 25 height 8
type input "0.8m"
click at [240, 214] on button "add" at bounding box center [245, 212] width 13 height 7
click at [174, 223] on icon "button" at bounding box center [176, 222] width 4 height 5
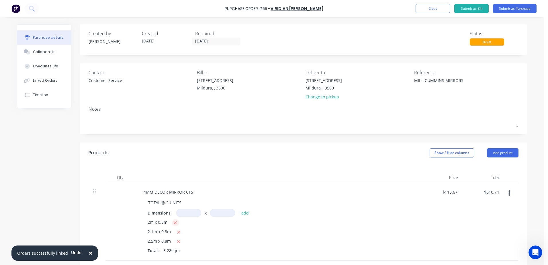
click at [174, 223] on icon "button" at bounding box center [176, 222] width 4 height 5
type input "$425.67"
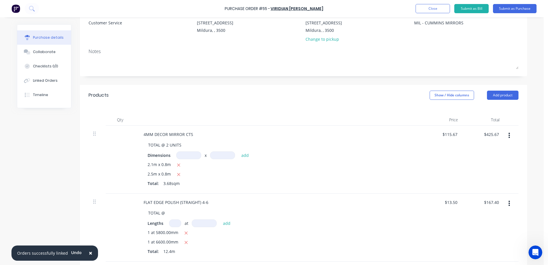
scroll to position [57, 0]
click at [164, 214] on div "TOTAL @" at bounding box center [157, 213] width 26 height 8
click at [168, 143] on div "TOTAL @ 2 UNITS" at bounding box center [165, 145] width 42 height 8
click at [149, 212] on div "TOTAL @ 12.4 LM" at bounding box center [165, 213] width 42 height 8
click at [146, 212] on div "TOTAL @ 12.4 LM" at bounding box center [165, 213] width 42 height 8
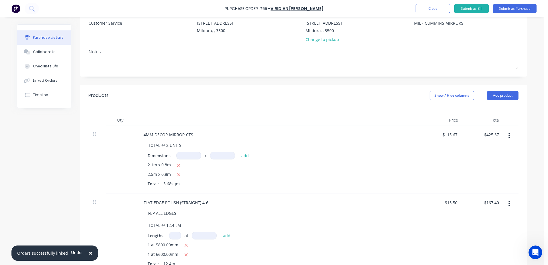
click at [379, 232] on div "Lengths at add" at bounding box center [278, 236] width 260 height 8
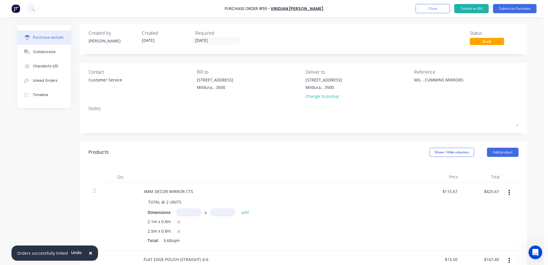
scroll to position [0, 0]
click at [507, 9] on button "Submit as Purchase" at bounding box center [515, 8] width 44 height 9
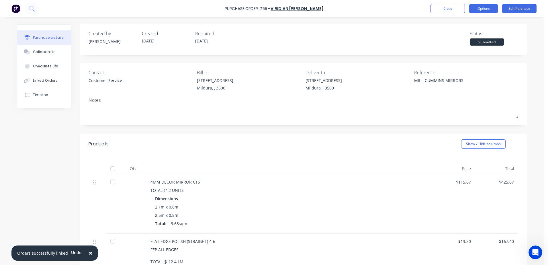
click at [489, 11] on button "Options" at bounding box center [483, 8] width 29 height 9
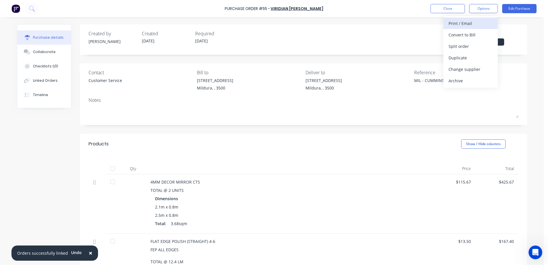
click at [461, 26] on div "Print / Email" at bounding box center [471, 23] width 44 height 8
click at [458, 35] on div "Back With pricing Without pricing" at bounding box center [471, 34] width 54 height 37
click at [457, 46] on div "Without pricing" at bounding box center [471, 46] width 44 height 8
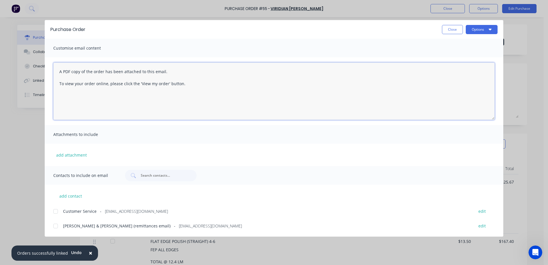
drag, startPoint x: 58, startPoint y: 69, endPoint x: 317, endPoint y: 115, distance: 263.0
click at [309, 109] on textarea "A PDF copy of the order has been attached to this email. To view your order onl…" at bounding box center [274, 91] width 442 height 57
paste textarea "GRADI MIRRORS"
type textarea "G"
click at [90, 78] on textarea "[DATE]" at bounding box center [274, 91] width 442 height 57
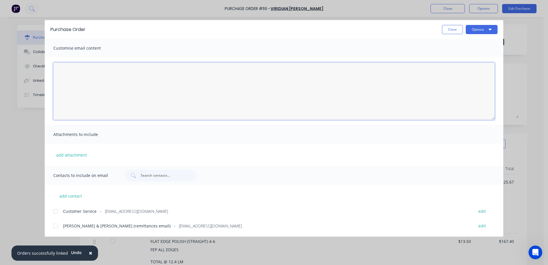
paste textarea "Hi All, Please find Purchase Order attached: PO TEXT: ITEM TEXT: Kind regards,"
click at [81, 91] on textarea "Hi All, Please find Purchase Order attached: PO TEXT: ITEM TEXT: Kind regards," at bounding box center [274, 91] width 442 height 57
click at [91, 108] on textarea "Hi All, Please find Purchase Order attached: PO TEXT: PO-55 ITEM TEXT: Kind reg…" at bounding box center [274, 91] width 442 height 57
click at [87, 104] on textarea "Hi All, Please find Purchase Order attached: PO TEXT: PO-55 ITEM TEXT: Kind reg…" at bounding box center [274, 91] width 442 height 57
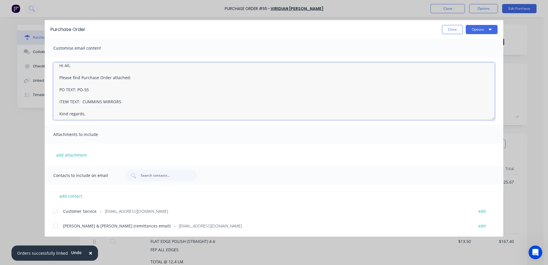
scroll to position [9, 0]
click at [94, 112] on textarea "Hi All, Please find Purchase Order attached: PO TEXT: PO-55 ITEM TEXT: CUMMINS …" at bounding box center [274, 91] width 442 height 57
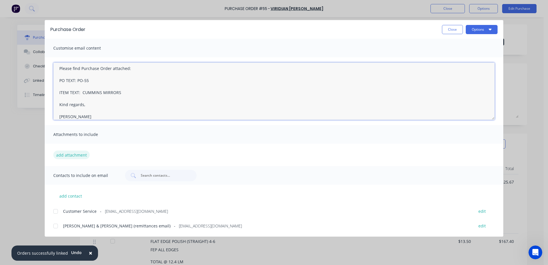
type textarea "Hi All, Please find Purchase Order attached: PO TEXT: PO-55 ITEM TEXT: CUMMINS …"
click at [78, 155] on button "add attachment" at bounding box center [71, 155] width 36 height 9
click at [76, 213] on span "Customer Service" at bounding box center [80, 211] width 34 height 6
drag, startPoint x: 76, startPoint y: 213, endPoint x: 215, endPoint y: 108, distance: 174.8
click at [215, 108] on textarea "Hi All, Please find Purchase Order attached: PO TEXT: PO-55 ITEM TEXT: CUMMINS …" at bounding box center [274, 91] width 442 height 57
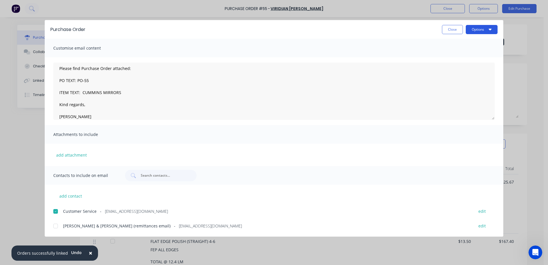
click at [476, 30] on button "Options" at bounding box center [482, 29] width 32 height 9
click at [450, 65] on div "Email" at bounding box center [471, 67] width 44 height 8
click at [486, 30] on button "Options" at bounding box center [482, 29] width 32 height 9
click at [457, 54] on div "Print" at bounding box center [471, 55] width 44 height 8
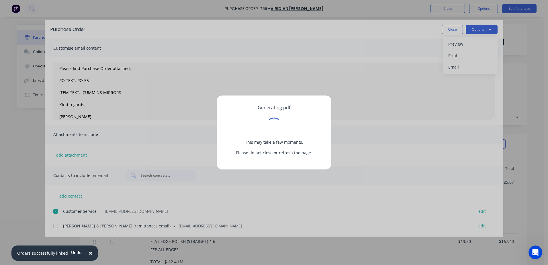
click at [85, 254] on button "×" at bounding box center [90, 253] width 15 height 14
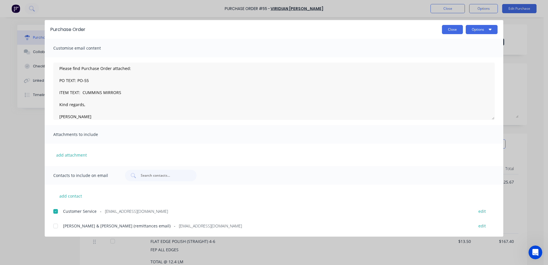
click at [460, 30] on button "Close" at bounding box center [452, 29] width 21 height 9
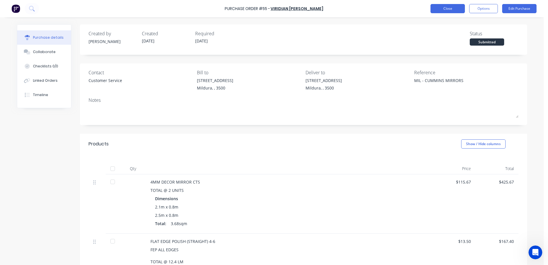
click at [452, 7] on button "Close" at bounding box center [448, 8] width 34 height 9
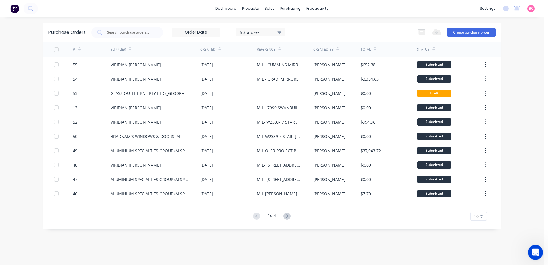
click at [542, 249] on html at bounding box center [535, 252] width 14 height 14
click at [533, 253] on icon "Open Intercom Messenger" at bounding box center [534, 251] width 9 height 9
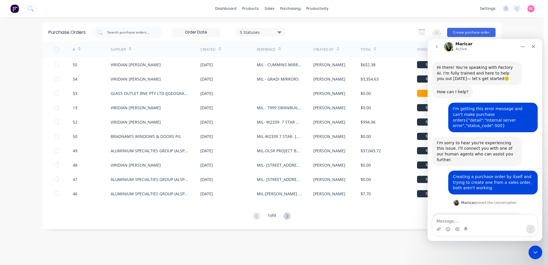
scroll to position [212, 0]
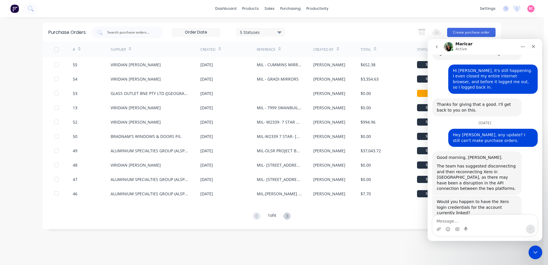
click at [439, 50] on button "go back" at bounding box center [437, 46] width 11 height 11
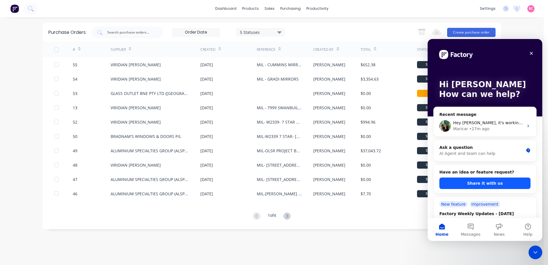
click at [487, 184] on button "Share it with us" at bounding box center [485, 183] width 91 height 11
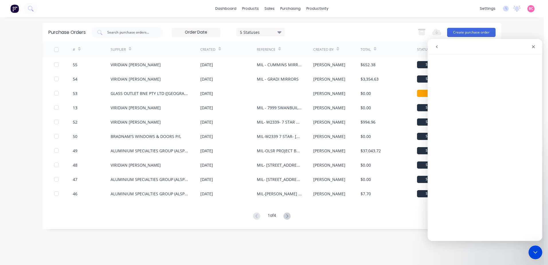
click at [438, 48] on icon "go back" at bounding box center [437, 46] width 5 height 5
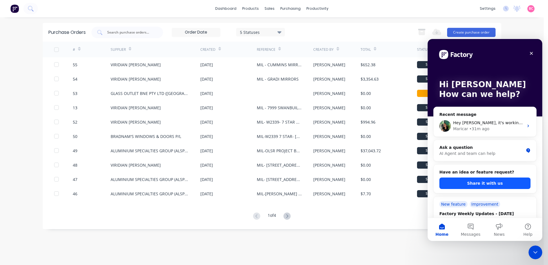
click at [499, 184] on button "Share it with us" at bounding box center [485, 183] width 91 height 11
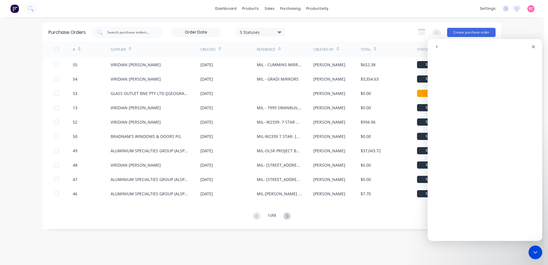
click at [437, 48] on icon "go back" at bounding box center [437, 46] width 5 height 5
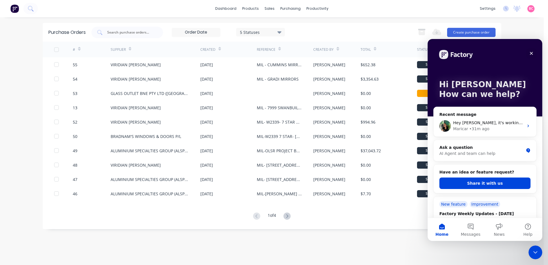
scroll to position [29, 0]
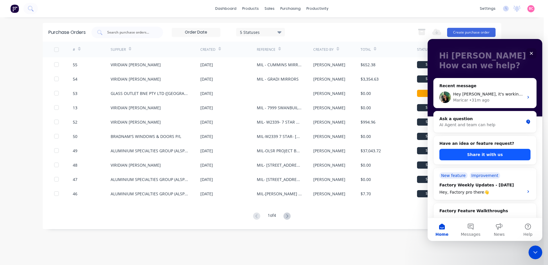
click at [478, 156] on button "Share it with us" at bounding box center [485, 154] width 91 height 11
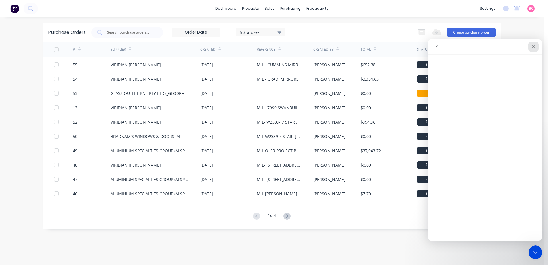
click at [533, 46] on icon "Close" at bounding box center [533, 46] width 5 height 5
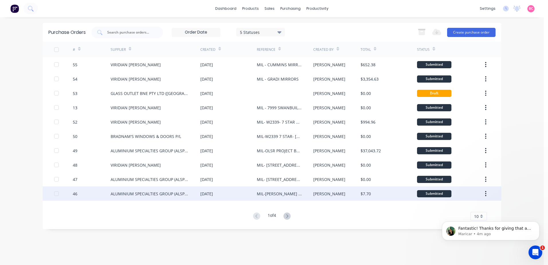
scroll to position [0, 0]
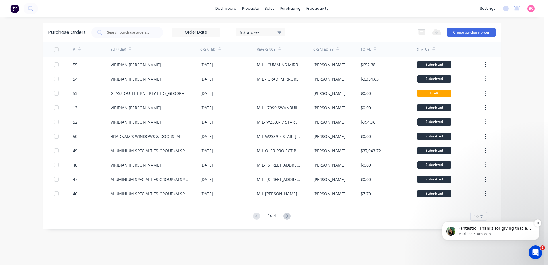
click at [506, 235] on p "Maricar • 4m ago" at bounding box center [496, 233] width 74 height 5
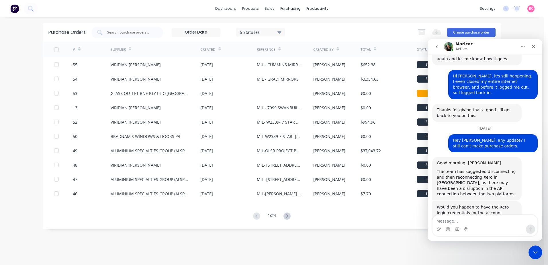
scroll to position [238, 0]
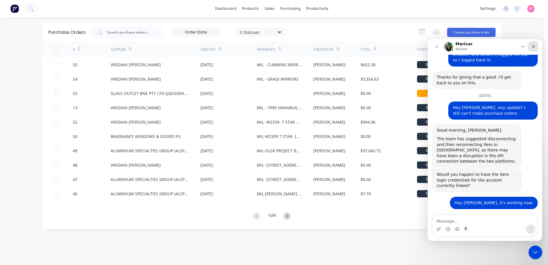
click at [535, 47] on icon "Close" at bounding box center [533, 46] width 5 height 5
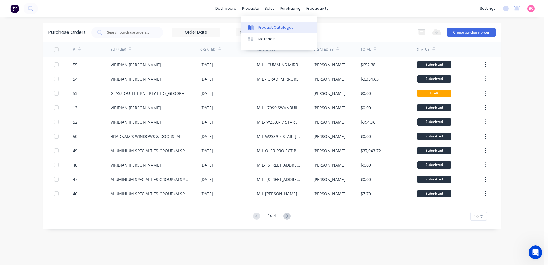
click at [266, 29] on div "Product Catalogue" at bounding box center [276, 27] width 36 height 5
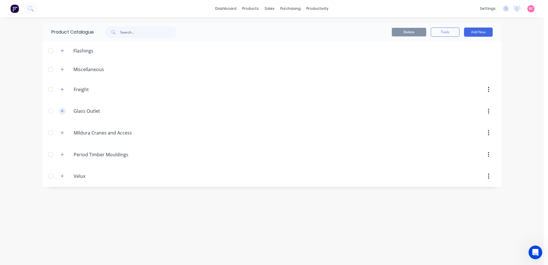
click at [60, 112] on button "button" at bounding box center [62, 111] width 7 height 7
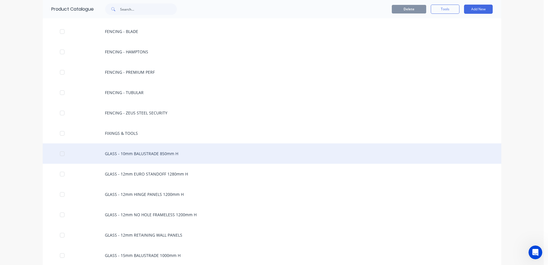
scroll to position [516, 0]
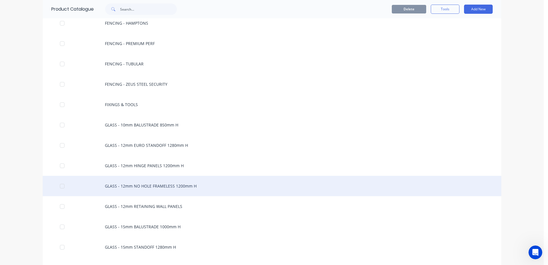
click at [150, 187] on div "GLASS - 12mm NO HOLE FRAMELESS 1200mm H" at bounding box center [272, 186] width 459 height 20
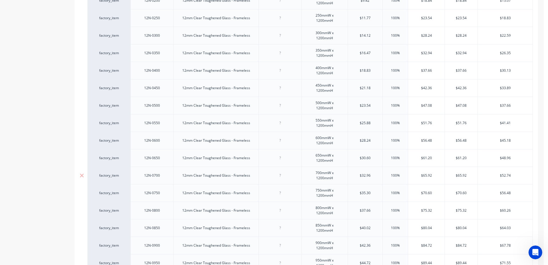
scroll to position [172, 0]
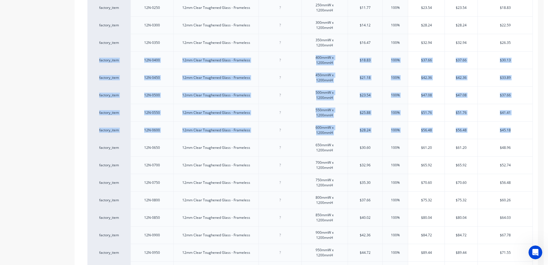
drag, startPoint x: 545, startPoint y: 108, endPoint x: 542, endPoint y: 48, distance: 59.7
click at [542, 48] on body "dashboard products sales purchasing productivity dashboard products Product Cat…" at bounding box center [274, 132] width 548 height 265
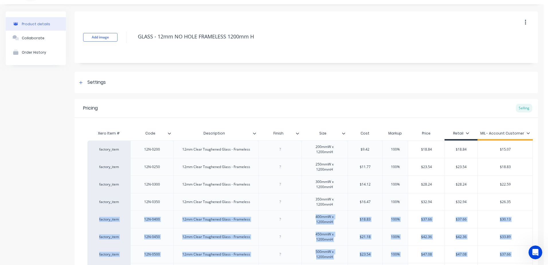
scroll to position [0, 0]
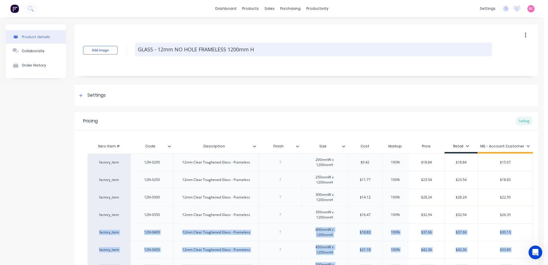
click at [461, 50] on textarea "GLASS - 12mm NO HOLE FRAMELESS 1200mm H" at bounding box center [313, 49] width 357 height 13
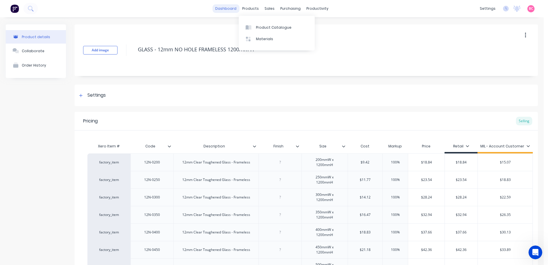
click at [225, 10] on link "dashboard" at bounding box center [226, 8] width 27 height 9
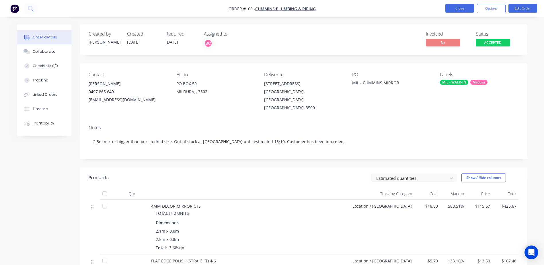
click at [469, 11] on button "Close" at bounding box center [459, 8] width 29 height 9
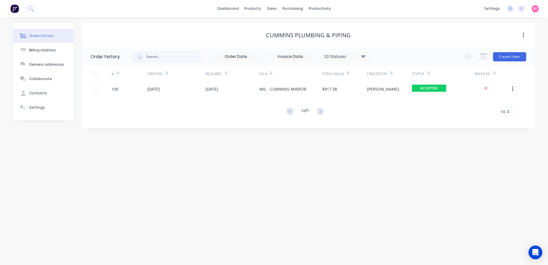
click at [273, 187] on div "Order history Billing address Delivery addresses Collaborate Contacts Settings …" at bounding box center [274, 141] width 548 height 248
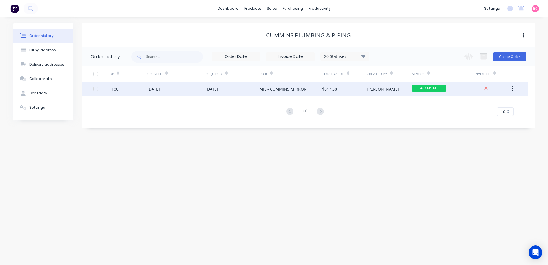
click at [271, 83] on div "MIL - CUMMINS MIRROR" at bounding box center [291, 89] width 63 height 14
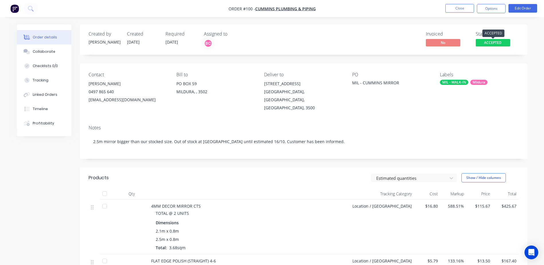
click at [490, 44] on span "ACCEPTED" at bounding box center [493, 42] width 34 height 7
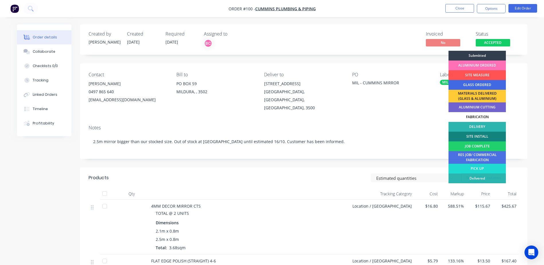
click at [462, 85] on div "GLASS ORDERED" at bounding box center [477, 85] width 57 height 10
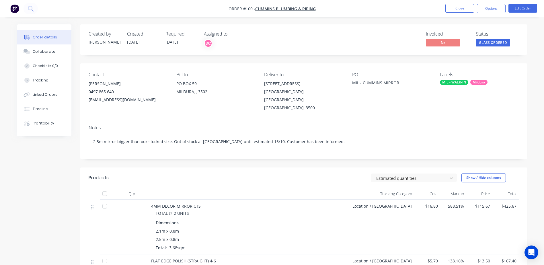
click at [367, 61] on div "Created by Brooke Created 09/10/25 Required 31/10/25 Assigned to BC Invoiced No…" at bounding box center [303, 219] width 447 height 391
